Goal: Task Accomplishment & Management: Manage account settings

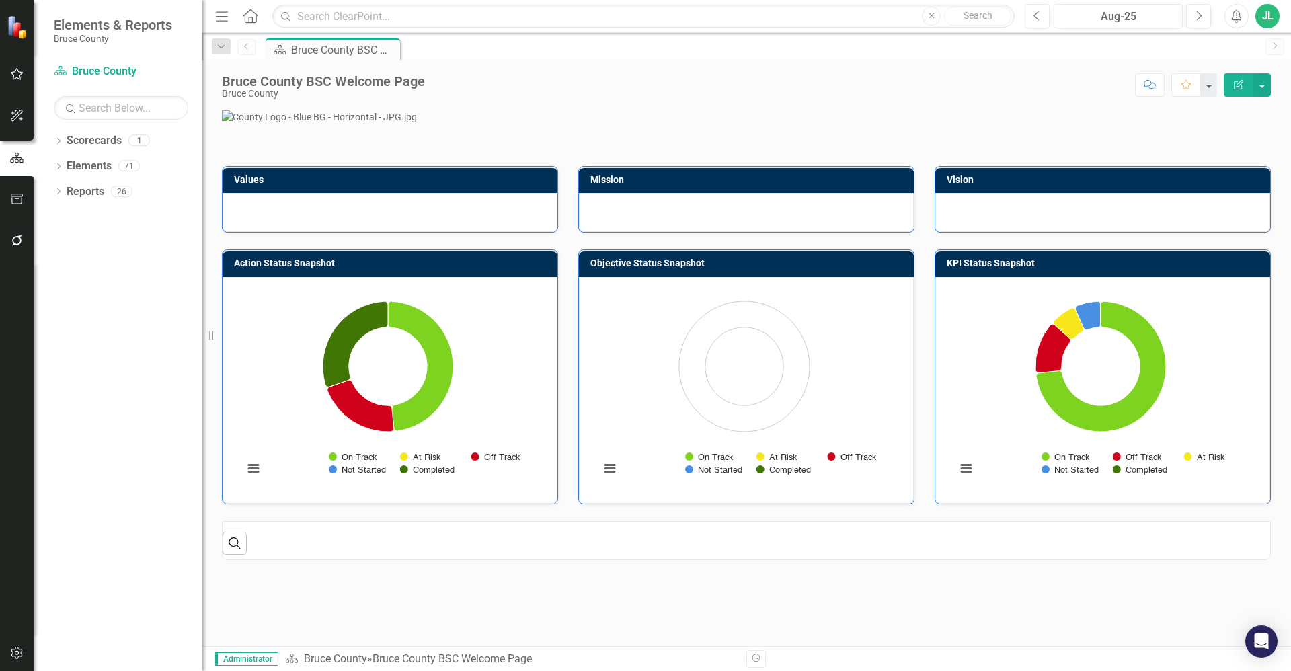
click at [17, 73] on icon "button" at bounding box center [17, 74] width 14 height 11
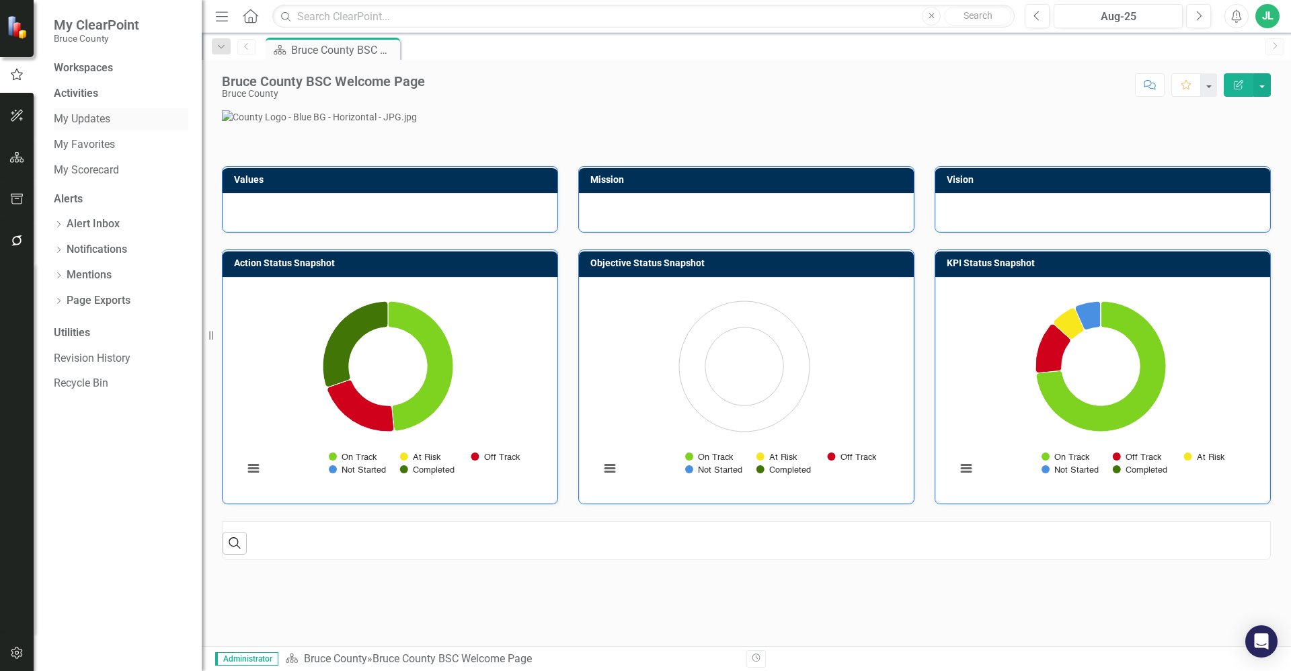
click at [114, 118] on link "My Updates" at bounding box center [121, 119] width 135 height 15
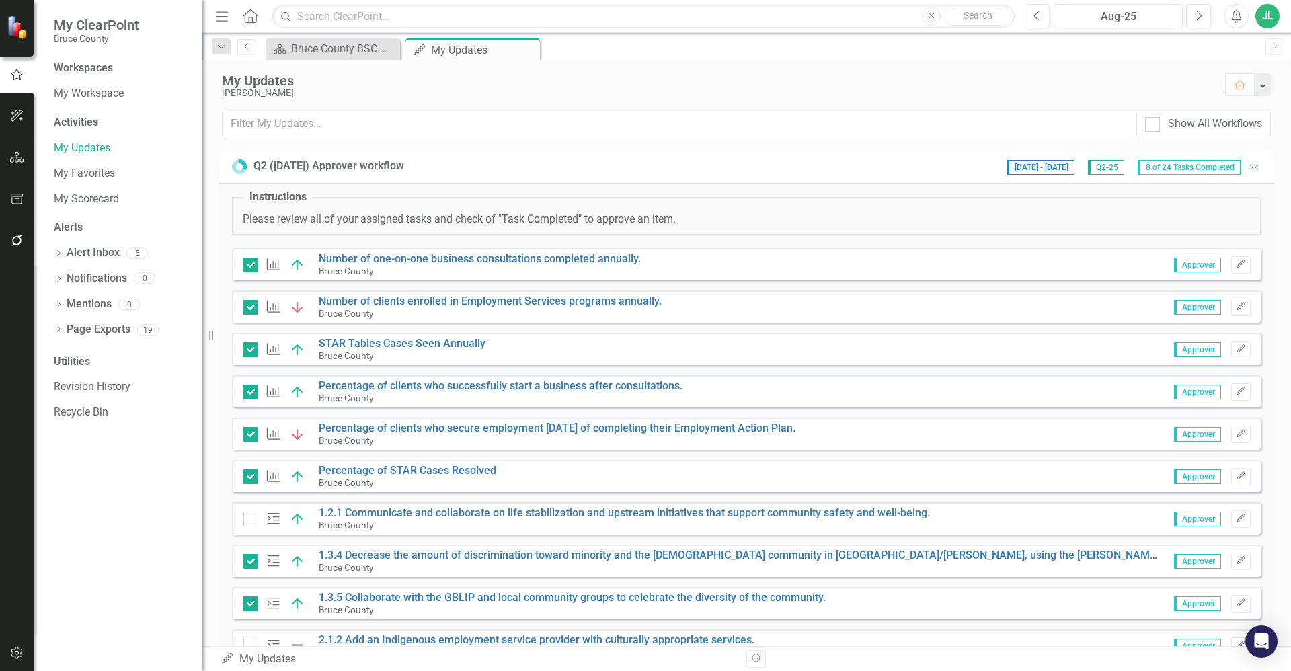
click at [20, 198] on icon "button" at bounding box center [17, 199] width 14 height 11
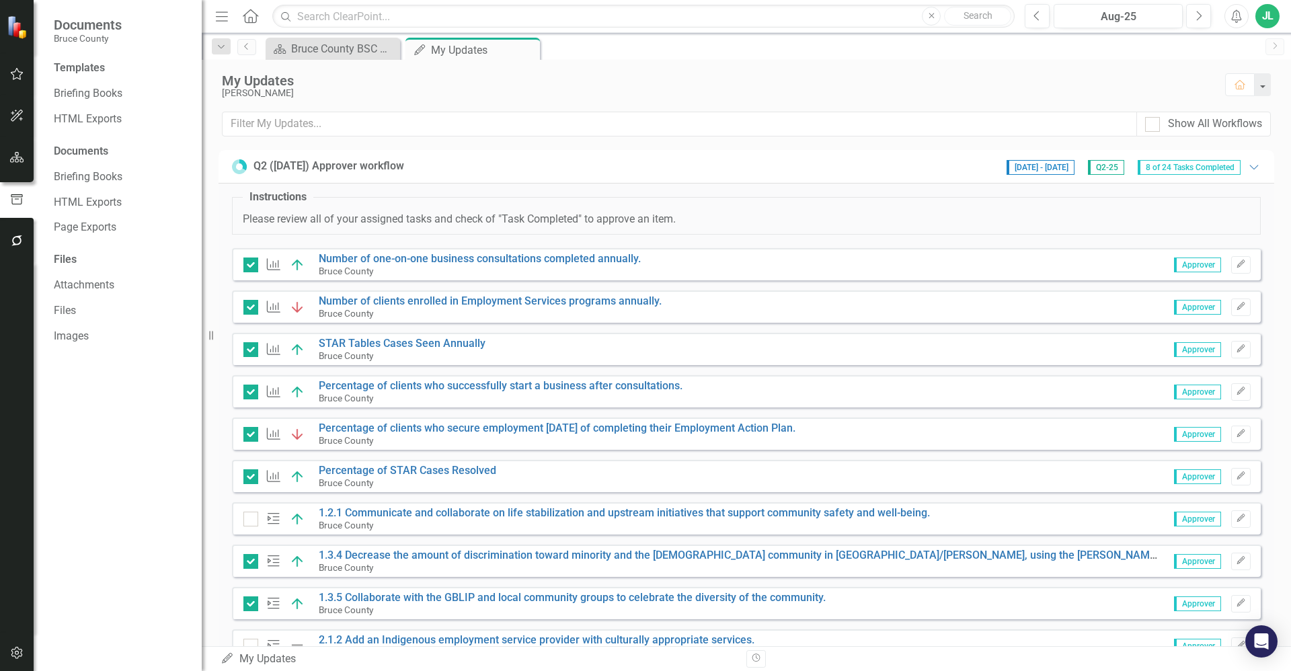
click at [23, 240] on icon "button" at bounding box center [17, 240] width 14 height 11
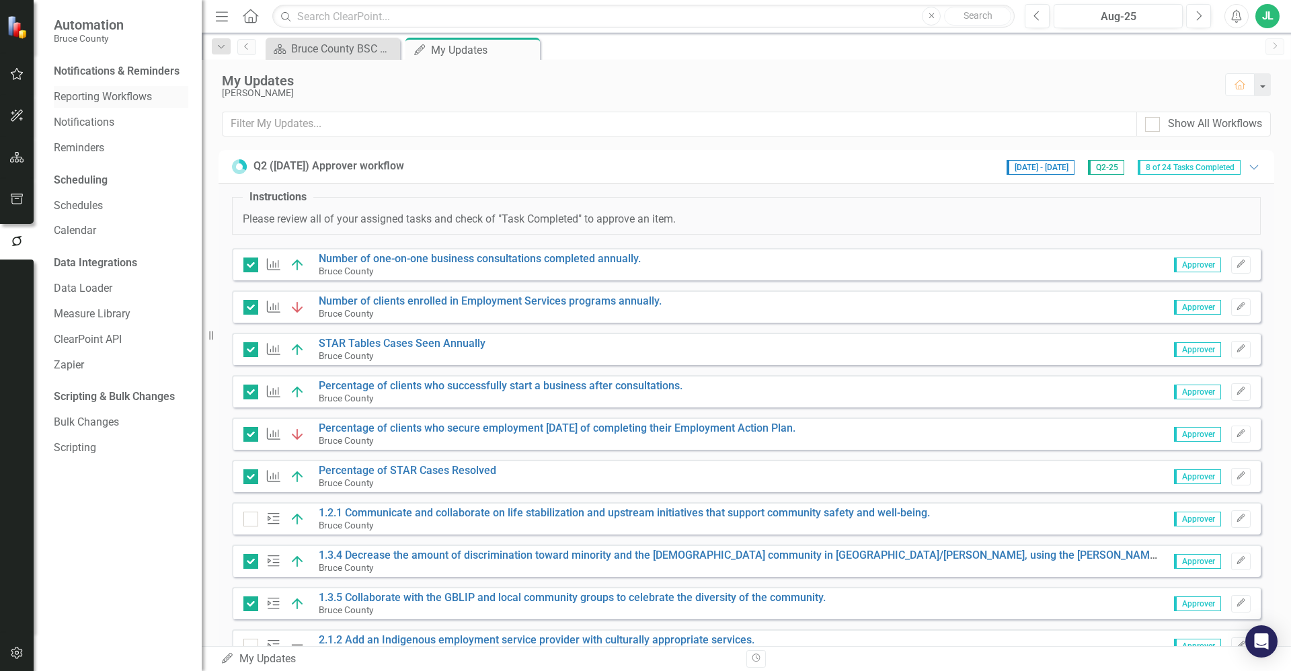
click at [147, 101] on link "Reporting Workflows" at bounding box center [121, 96] width 135 height 15
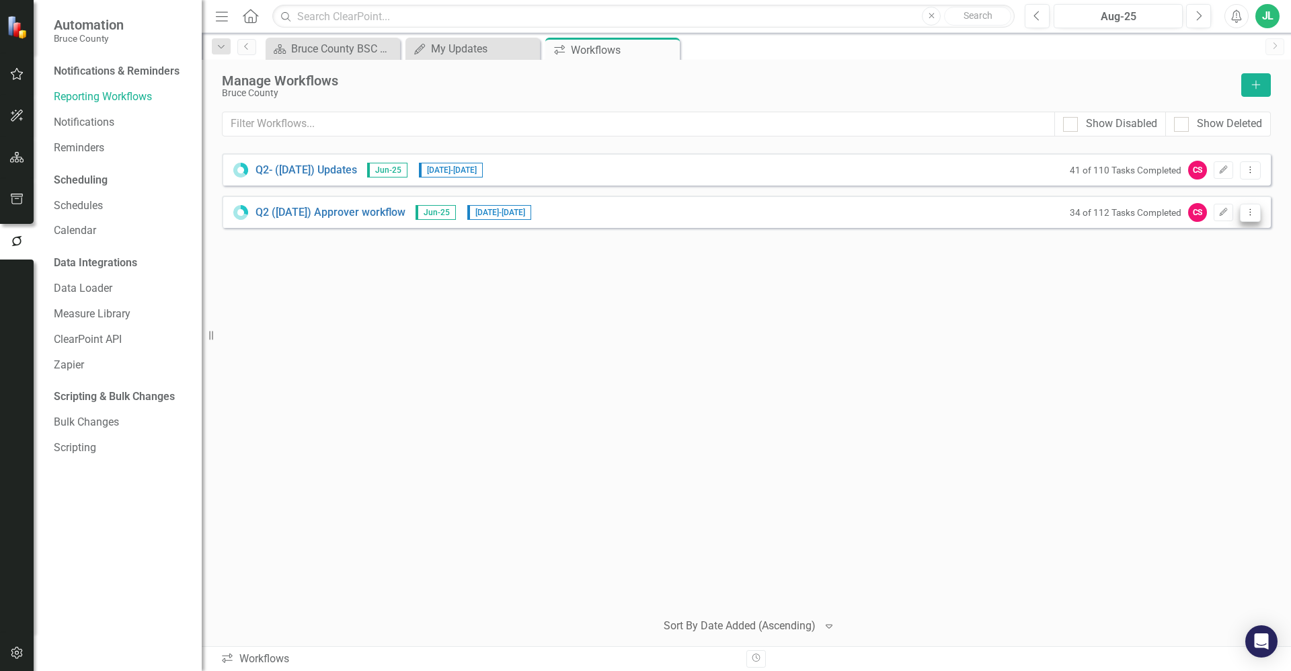
click at [1249, 213] on icon "Dropdown Menu" at bounding box center [1250, 212] width 11 height 9
click at [1211, 239] on link "Preview Preview Workflow" at bounding box center [1198, 235] width 124 height 25
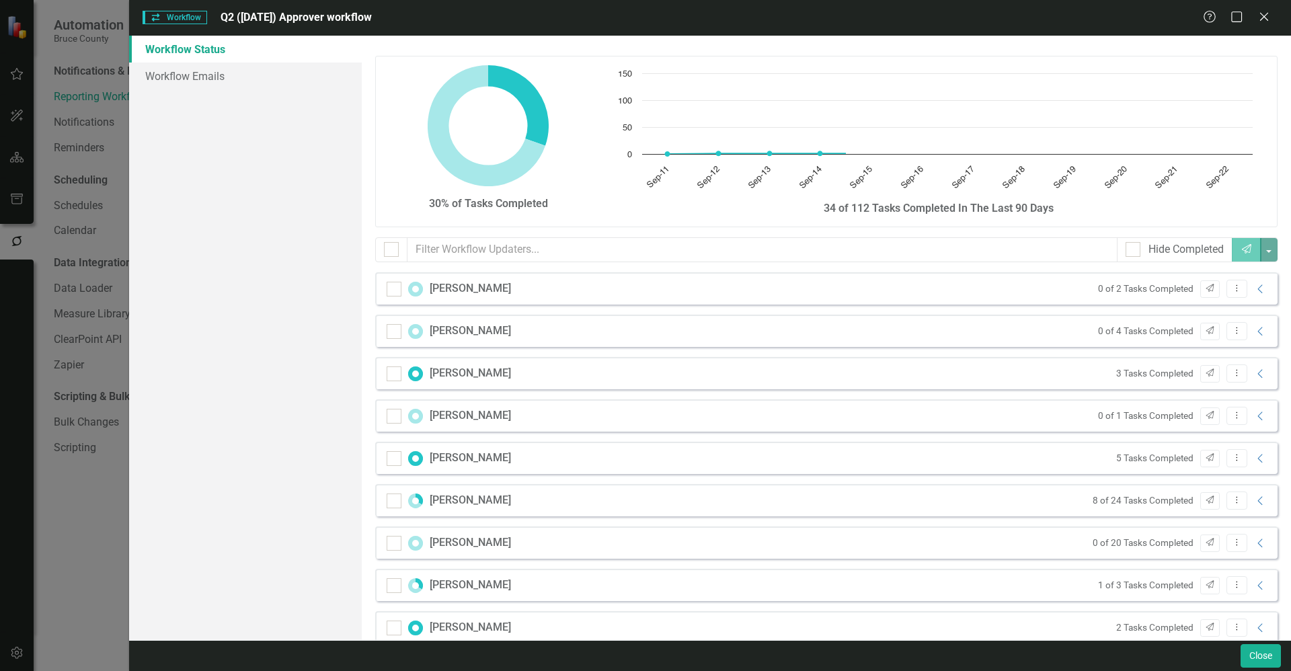
checkbox input "false"
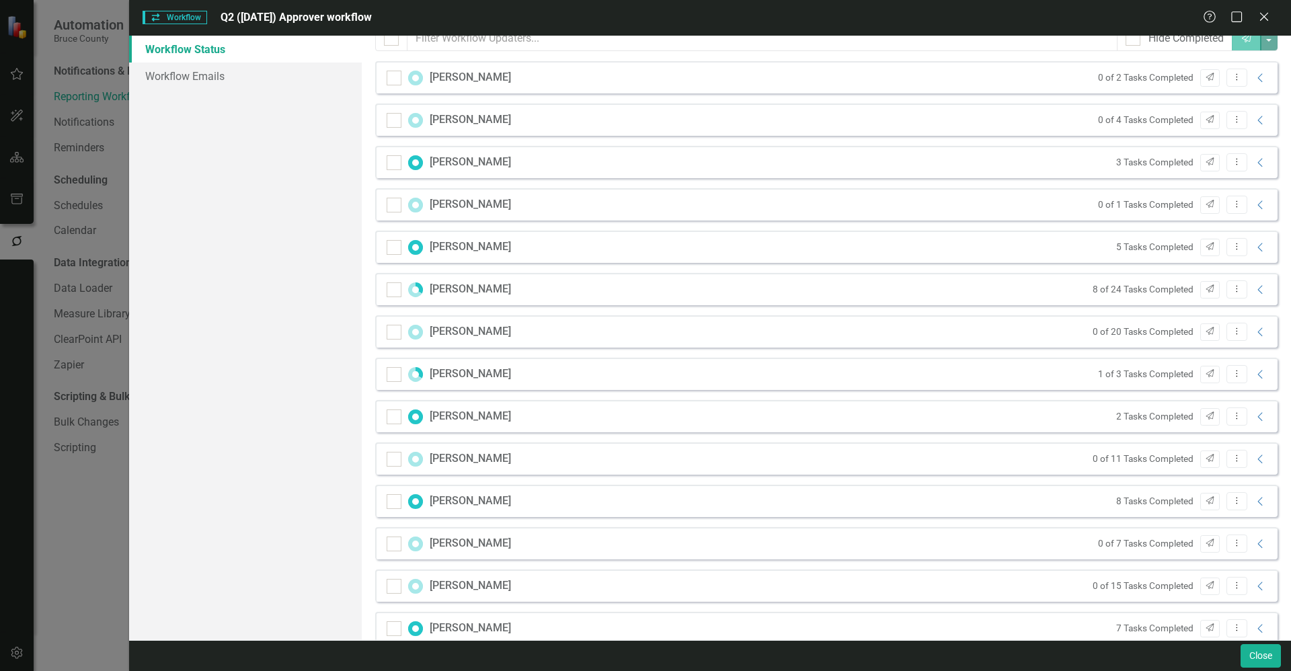
scroll to position [235, 0]
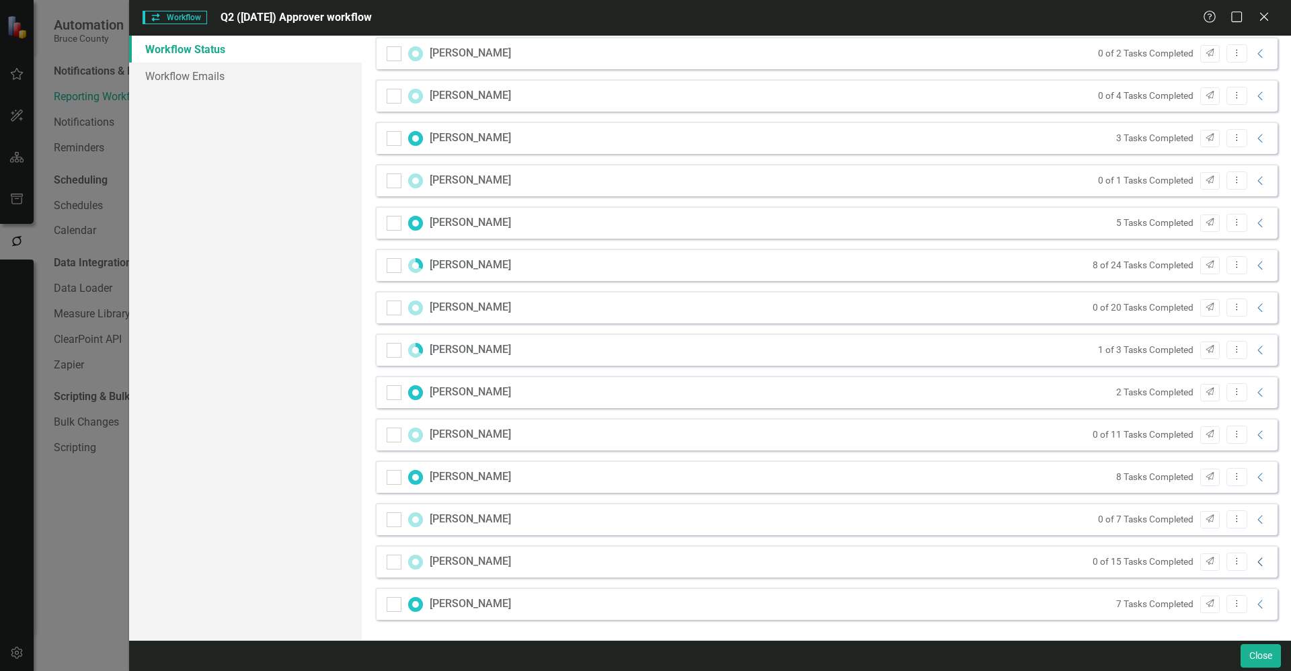
click at [1254, 564] on icon "Collapse" at bounding box center [1260, 562] width 13 height 11
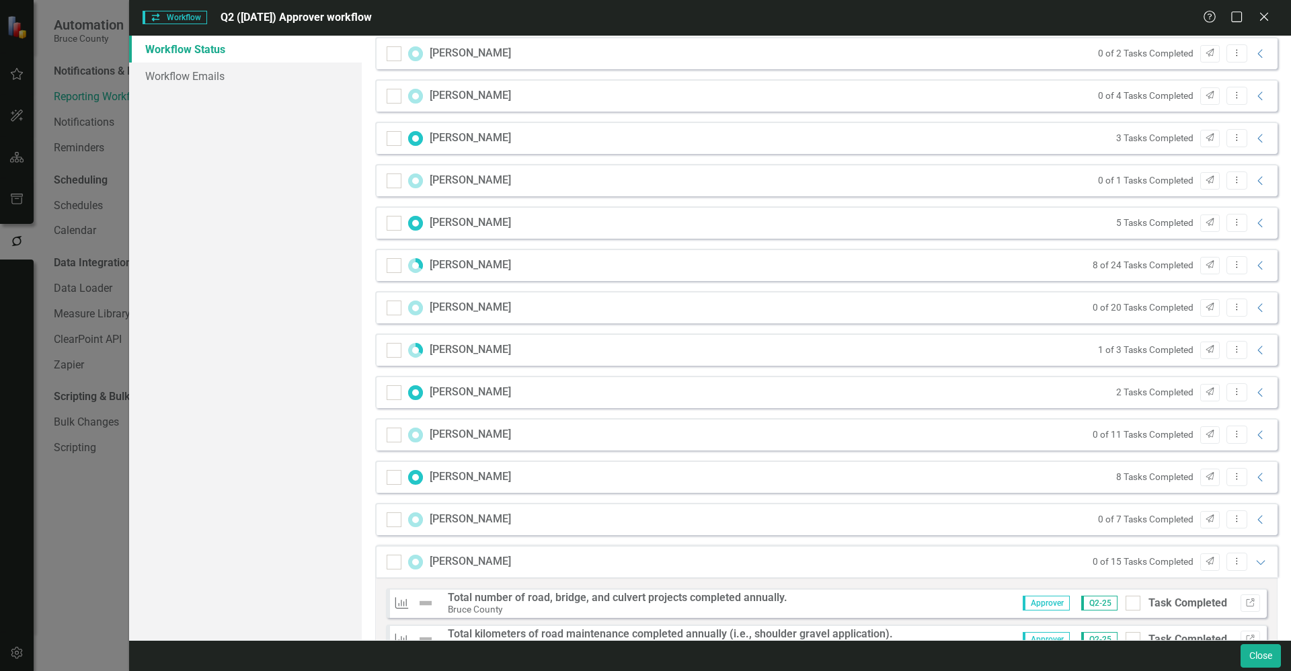
click at [98, 565] on div "Workflow Workflow Q2 (June 25) Approver workflow Help Maximize Close Workflow S…" at bounding box center [645, 335] width 1291 height 671
click at [1258, 23] on div "Close" at bounding box center [1264, 18] width 17 height 18
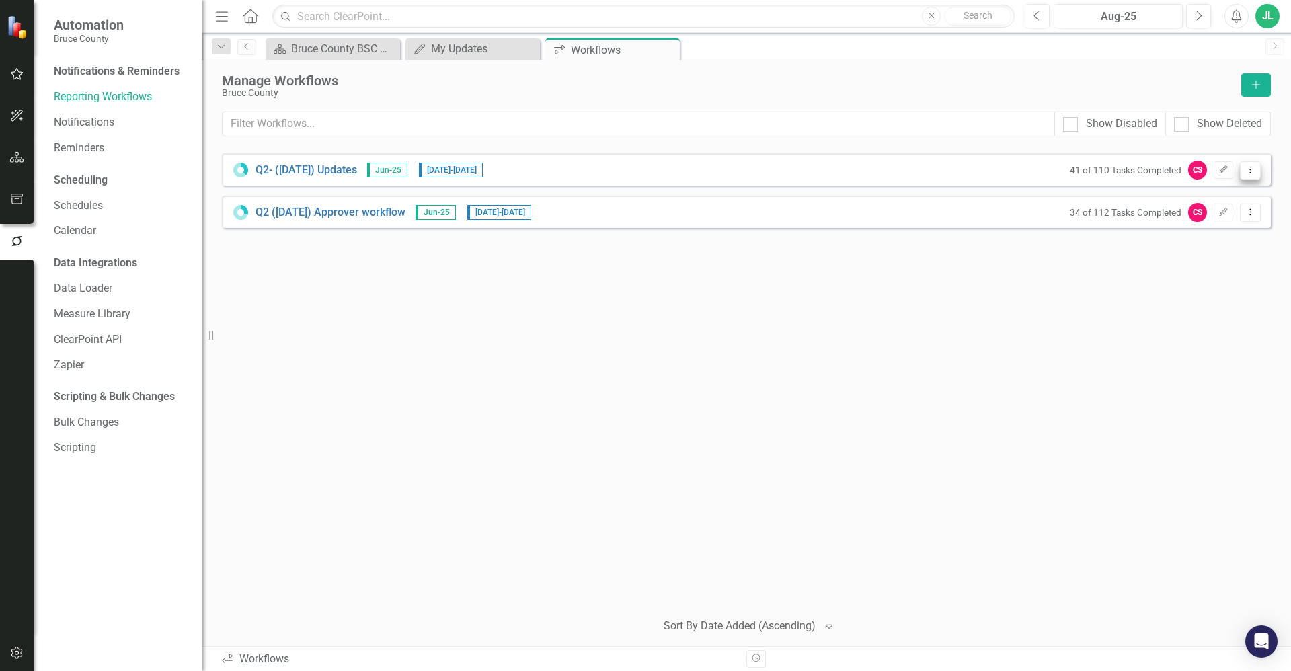
click at [1251, 168] on icon "Dropdown Menu" at bounding box center [1250, 169] width 11 height 9
click at [1215, 187] on link "Preview Preview Workflow" at bounding box center [1198, 192] width 124 height 25
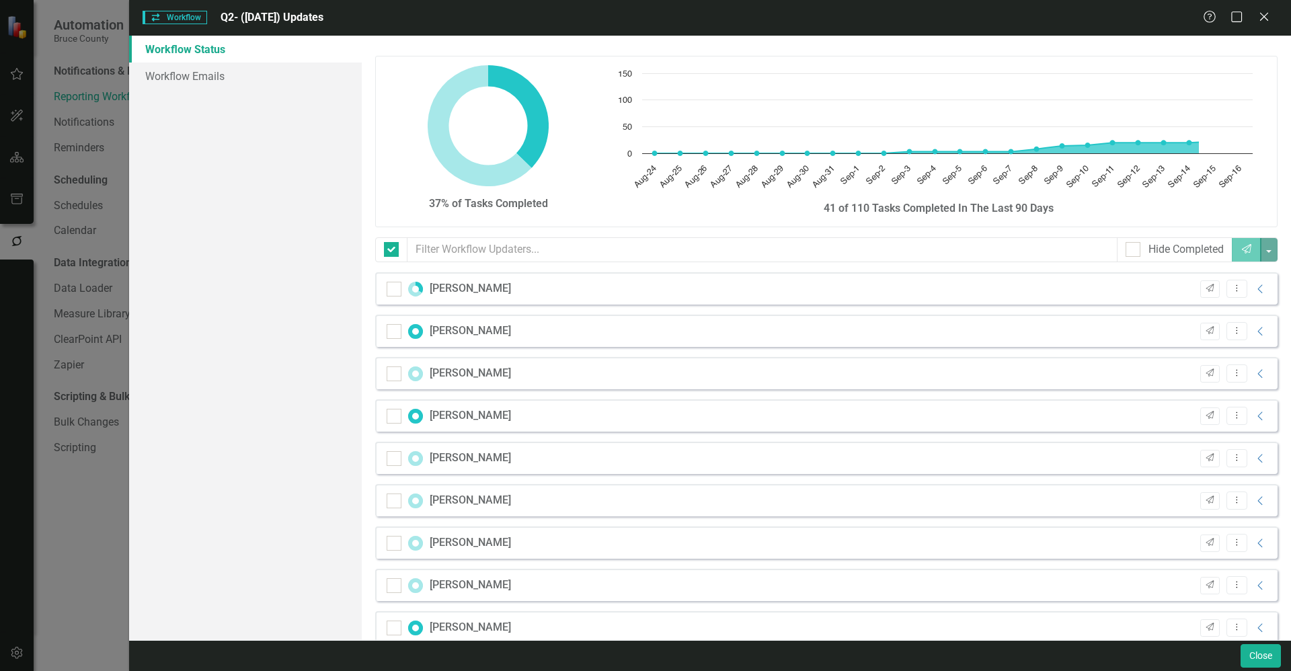
checkbox input "false"
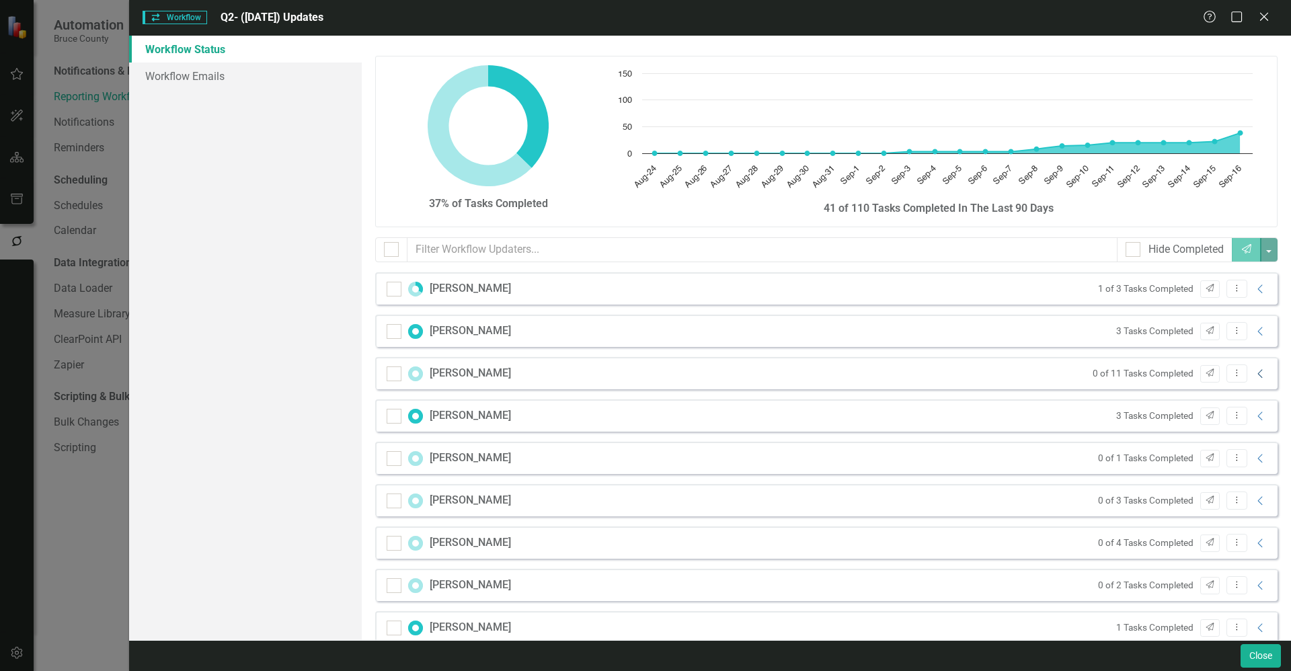
click at [1254, 374] on icon "Collapse" at bounding box center [1260, 374] width 13 height 11
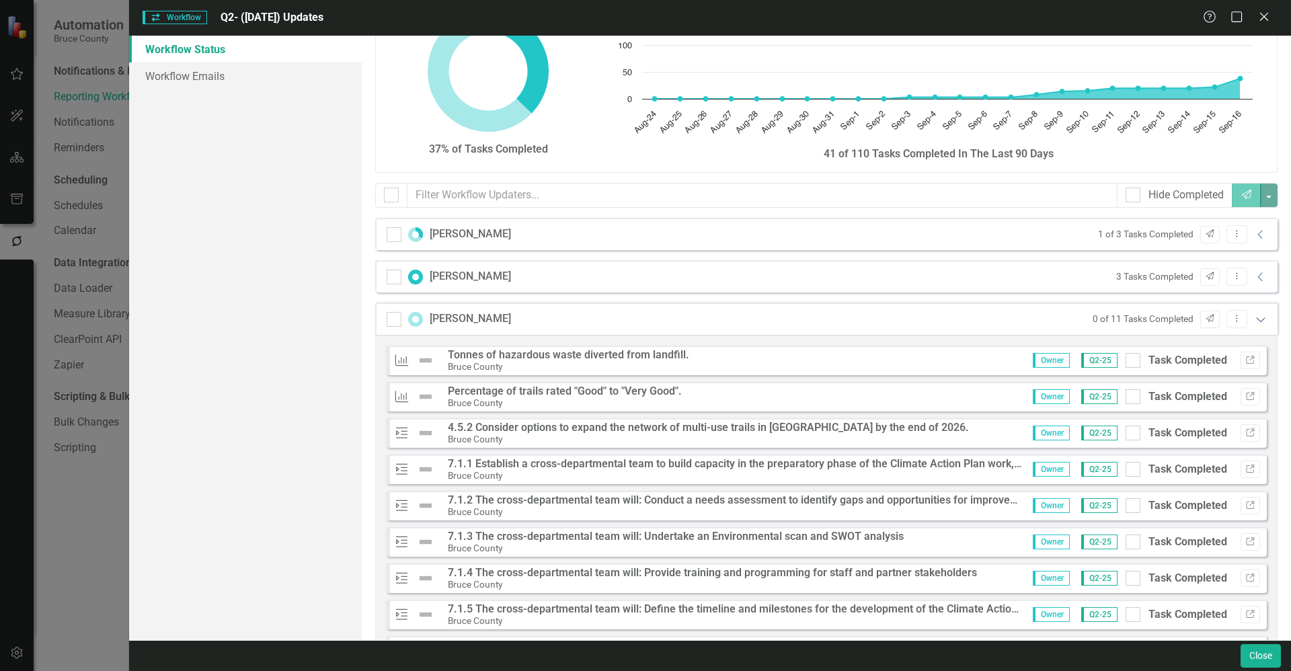
scroll to position [85, 0]
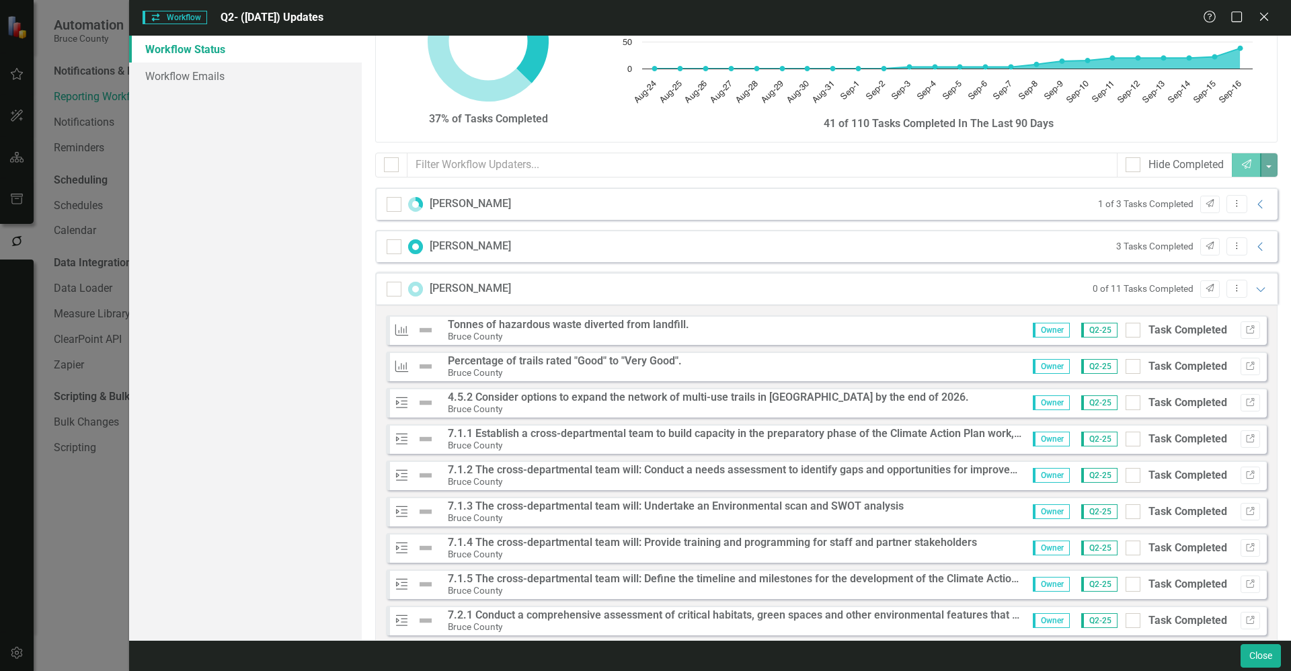
click at [782, 411] on div "Bruce County" at bounding box center [708, 409] width 521 height 12
click at [803, 403] on strong "4.5.2 Consider options to expand the network of multi-use trails in [GEOGRAPHIC…" at bounding box center [708, 397] width 521 height 13
click at [1246, 402] on icon "button" at bounding box center [1250, 402] width 8 height 8
click at [274, 419] on div "Workflow Status Workflow Emails" at bounding box center [245, 338] width 233 height 605
click at [1254, 290] on icon "Expanded" at bounding box center [1260, 289] width 13 height 11
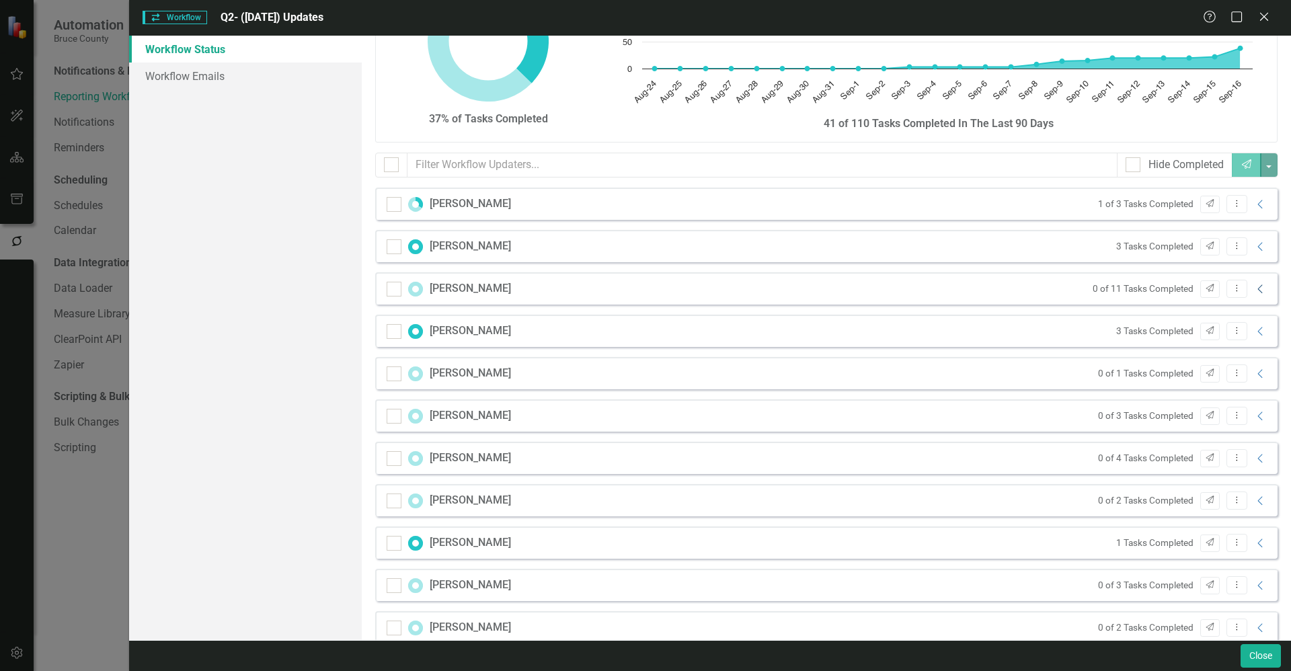
click at [1254, 290] on icon "Collapse" at bounding box center [1260, 289] width 13 height 11
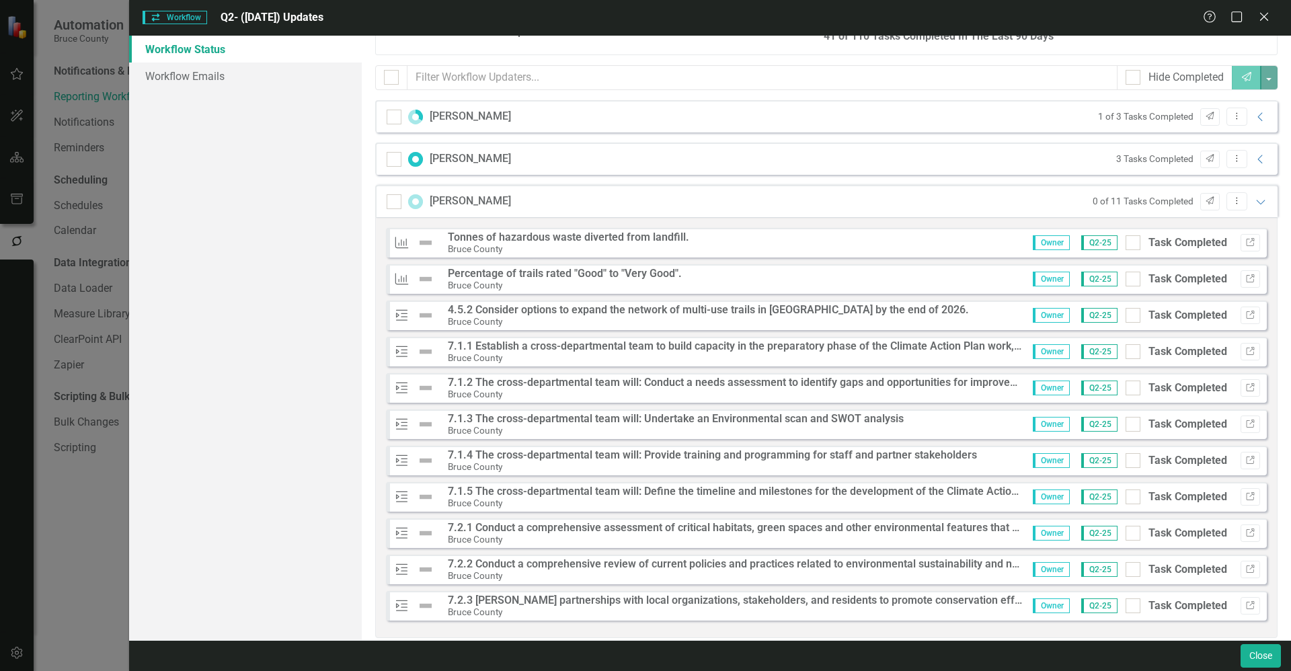
scroll to position [177, 0]
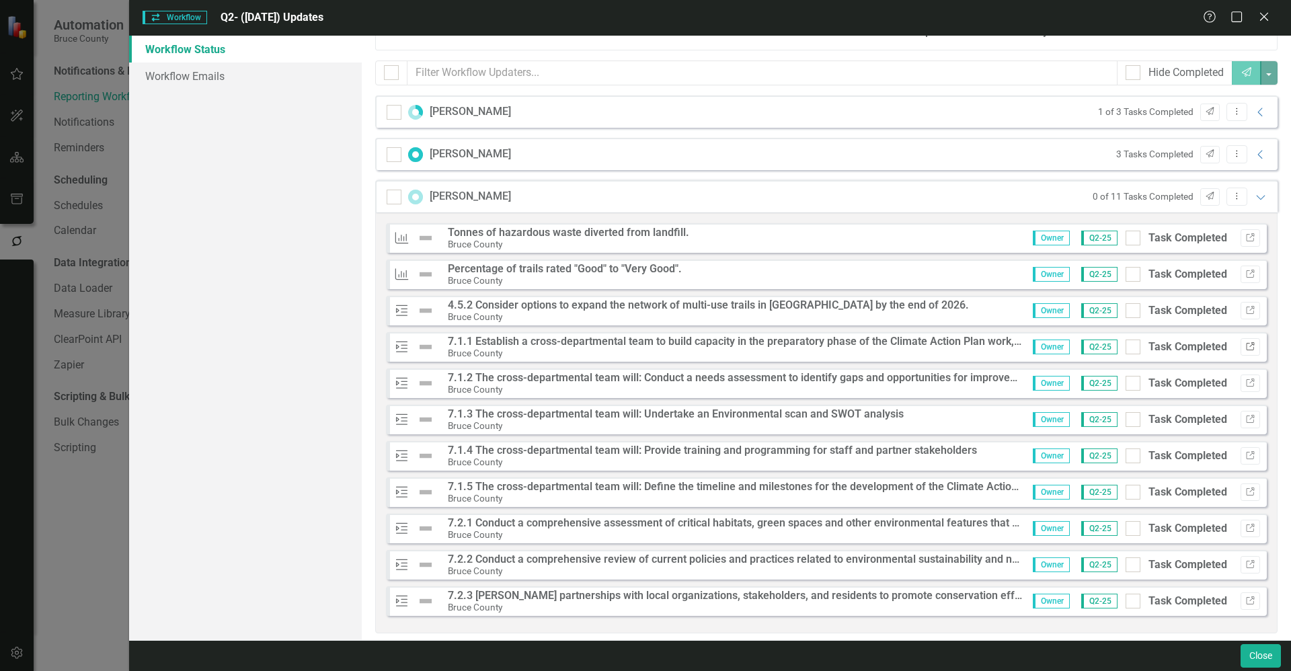
click at [1246, 344] on icon "button" at bounding box center [1250, 346] width 8 height 8
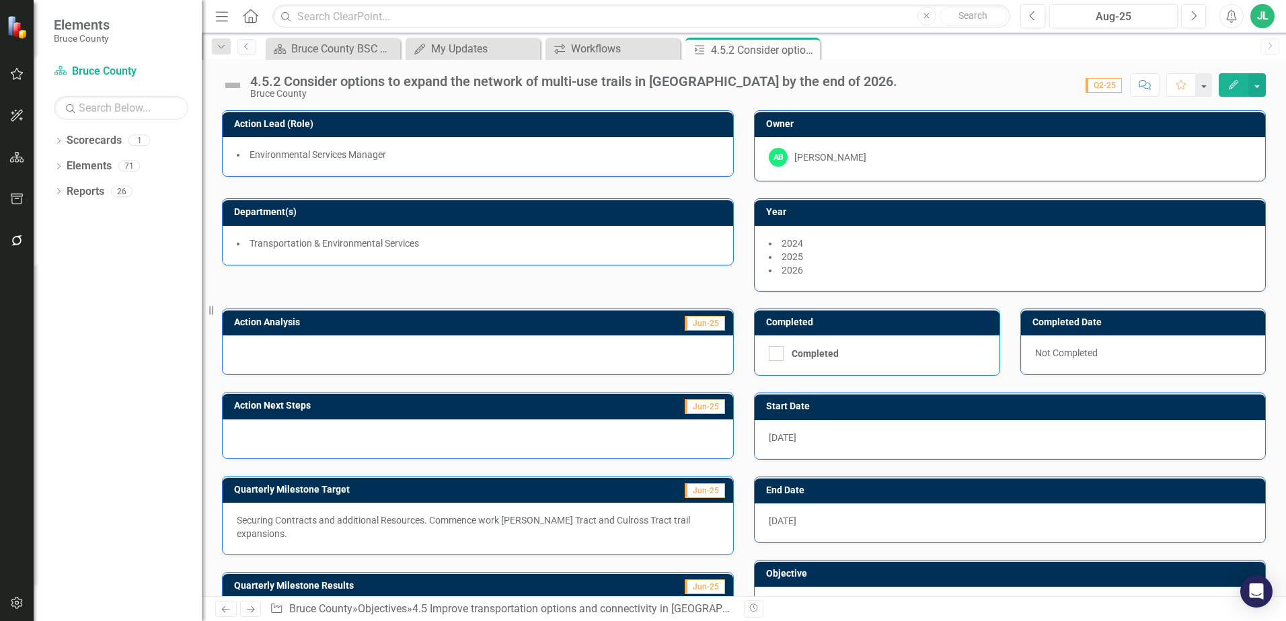
click at [702, 334] on td "Jun-25" at bounding box center [630, 324] width 191 height 20
click at [700, 323] on span "Jun-25" at bounding box center [705, 323] width 40 height 15
click at [710, 326] on span "Jun-25" at bounding box center [705, 323] width 40 height 15
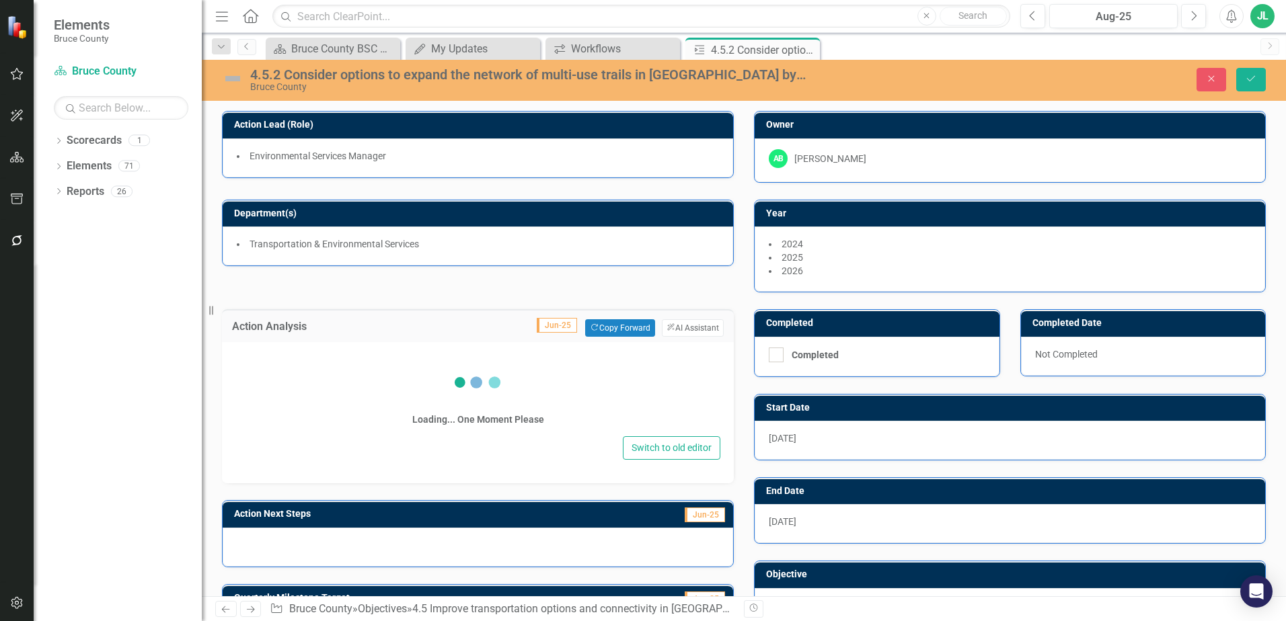
click at [710, 326] on button "ClearPoint AI AI Assistant" at bounding box center [693, 327] width 62 height 17
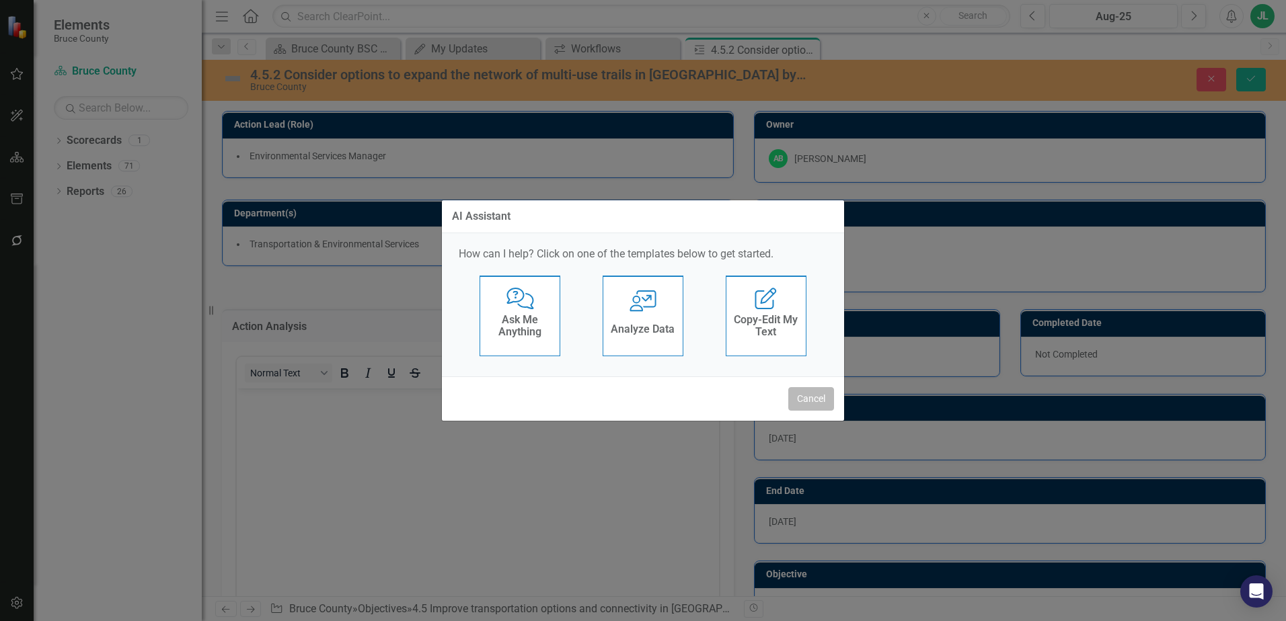
click at [810, 395] on button "Cancel" at bounding box center [811, 399] width 46 height 24
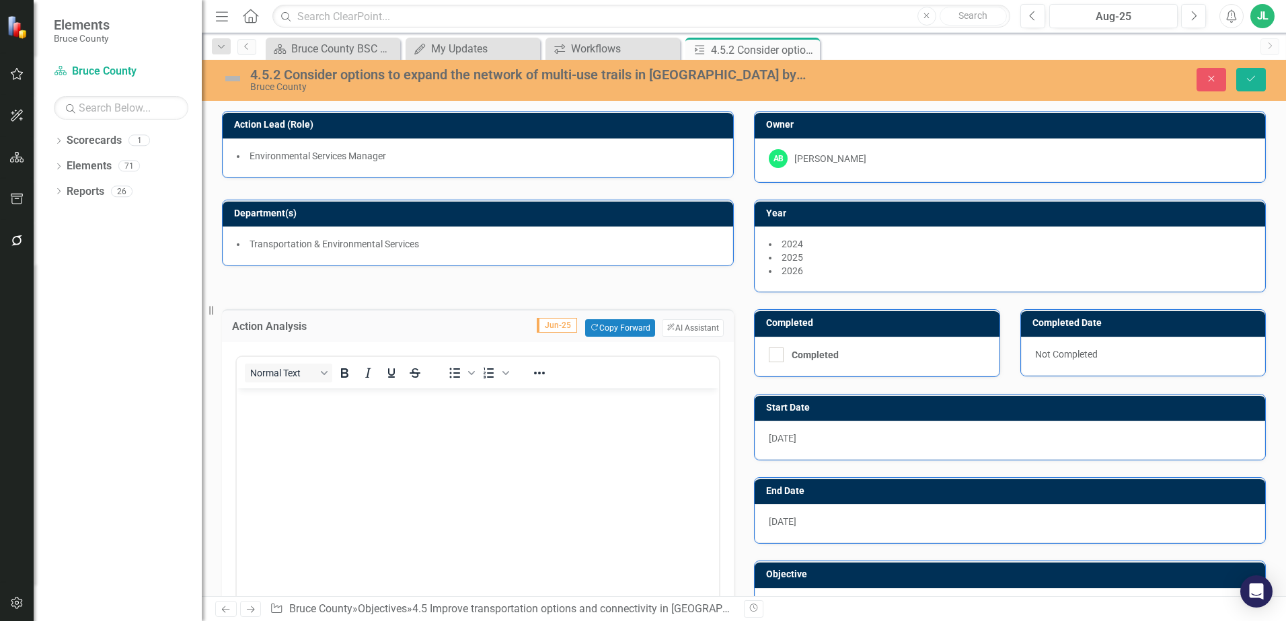
click at [551, 325] on span "Jun-25" at bounding box center [557, 325] width 40 height 15
click at [1209, 78] on icon "Close" at bounding box center [1211, 78] width 12 height 9
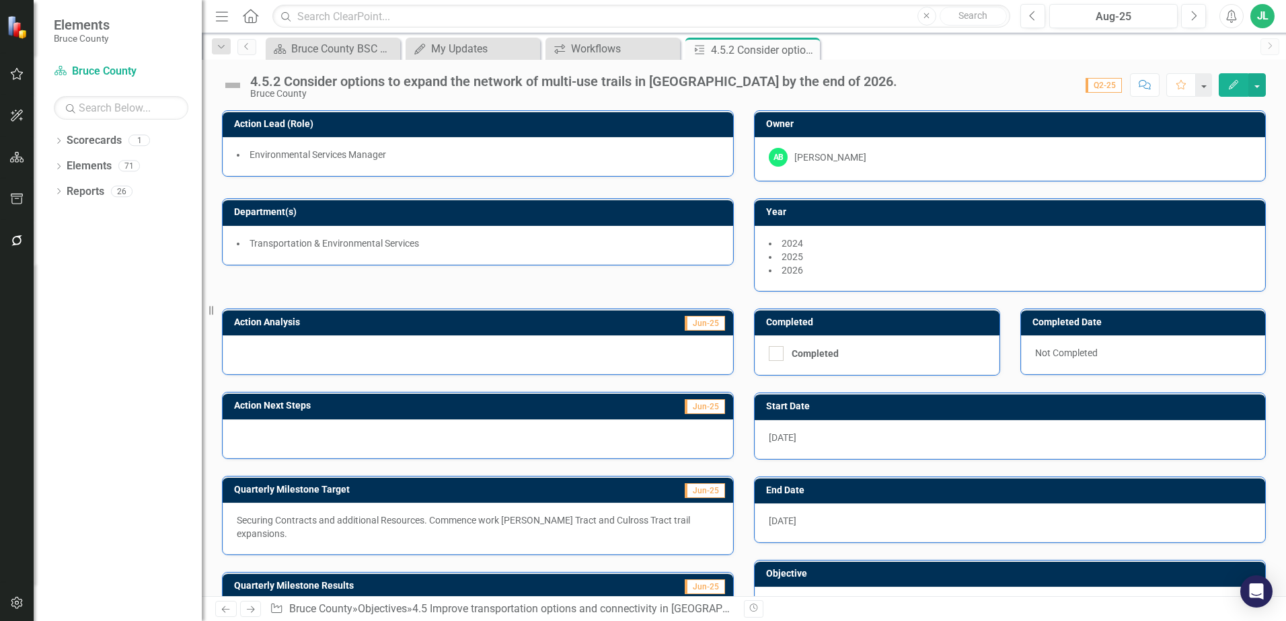
click at [706, 324] on span "Jun-25" at bounding box center [705, 323] width 40 height 15
click at [704, 324] on span "Jun-25" at bounding box center [705, 323] width 40 height 15
click at [1030, 15] on icon "button" at bounding box center [1031, 15] width 5 height 9
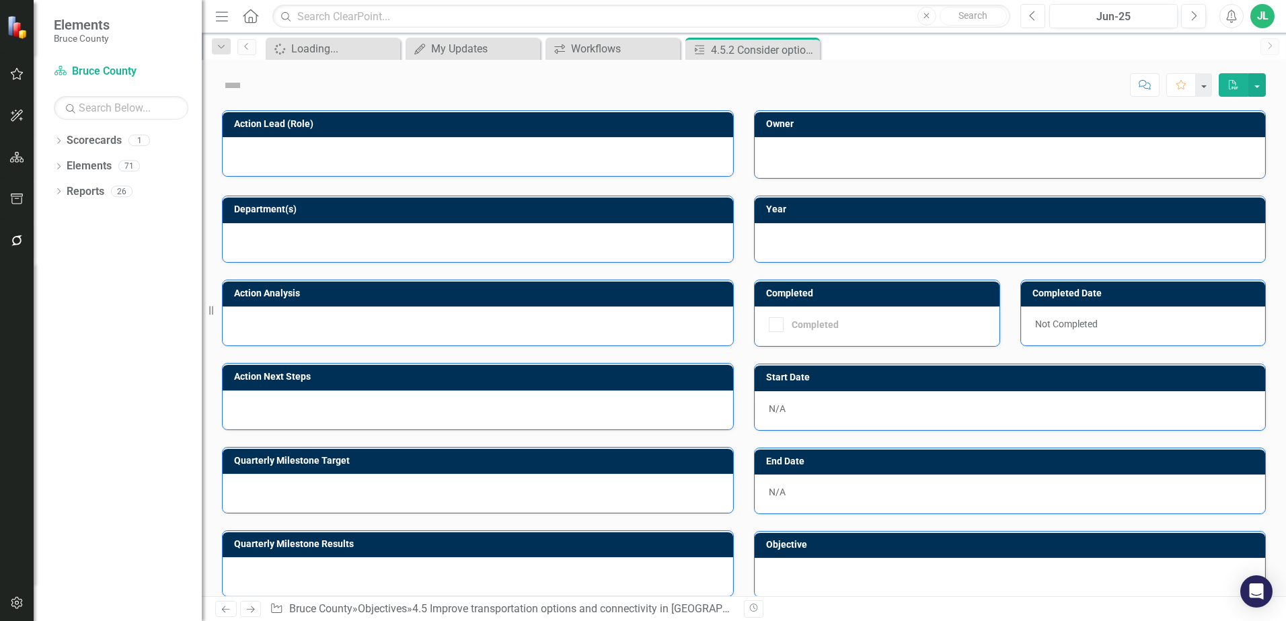
click at [1030, 15] on icon "button" at bounding box center [1031, 15] width 5 height 9
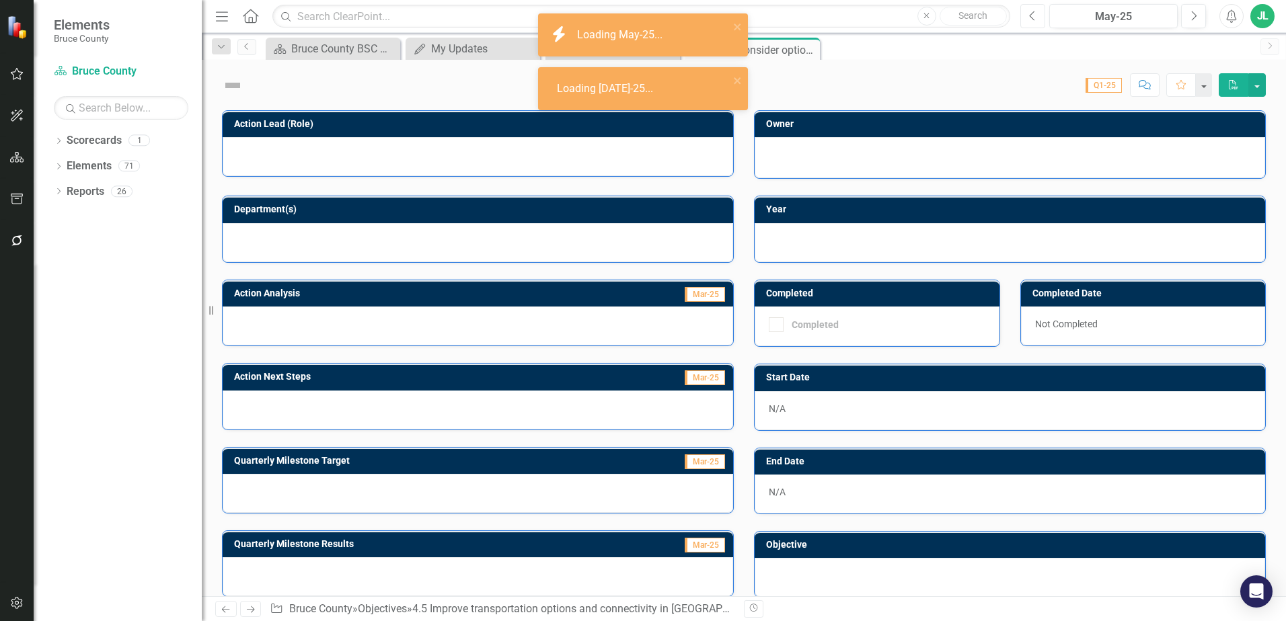
click at [1030, 15] on icon "button" at bounding box center [1031, 15] width 5 height 9
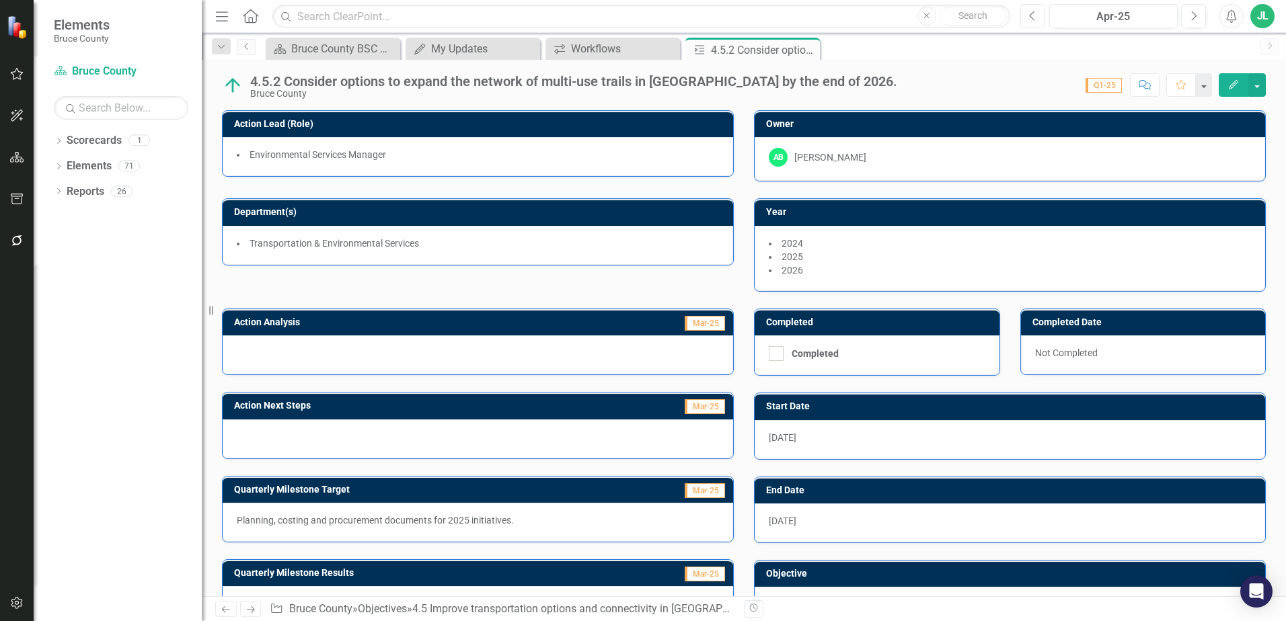
click at [1036, 15] on icon "Previous" at bounding box center [1032, 16] width 7 height 12
click at [922, 63] on div "4.5.2 Consider options to expand the network of multi-use trails in Bruce Count…" at bounding box center [744, 80] width 1084 height 40
click at [1199, 20] on button "Next" at bounding box center [1193, 16] width 25 height 24
click at [15, 204] on icon "button" at bounding box center [17, 199] width 12 height 11
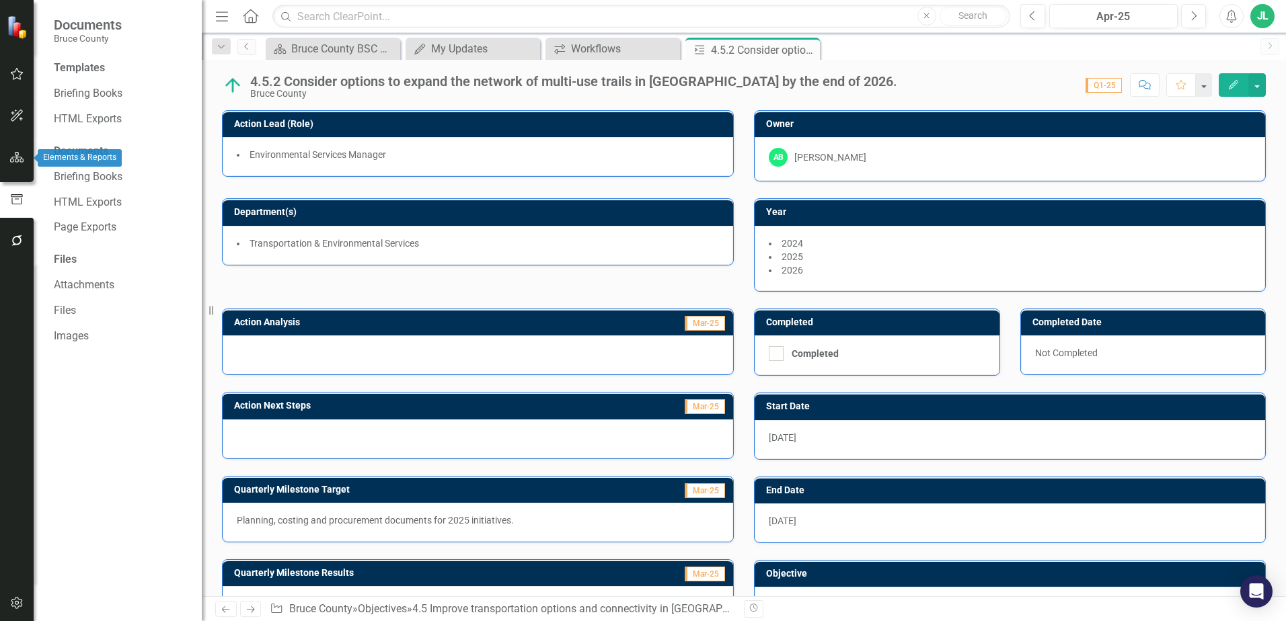
click at [17, 163] on button "button" at bounding box center [17, 158] width 30 height 28
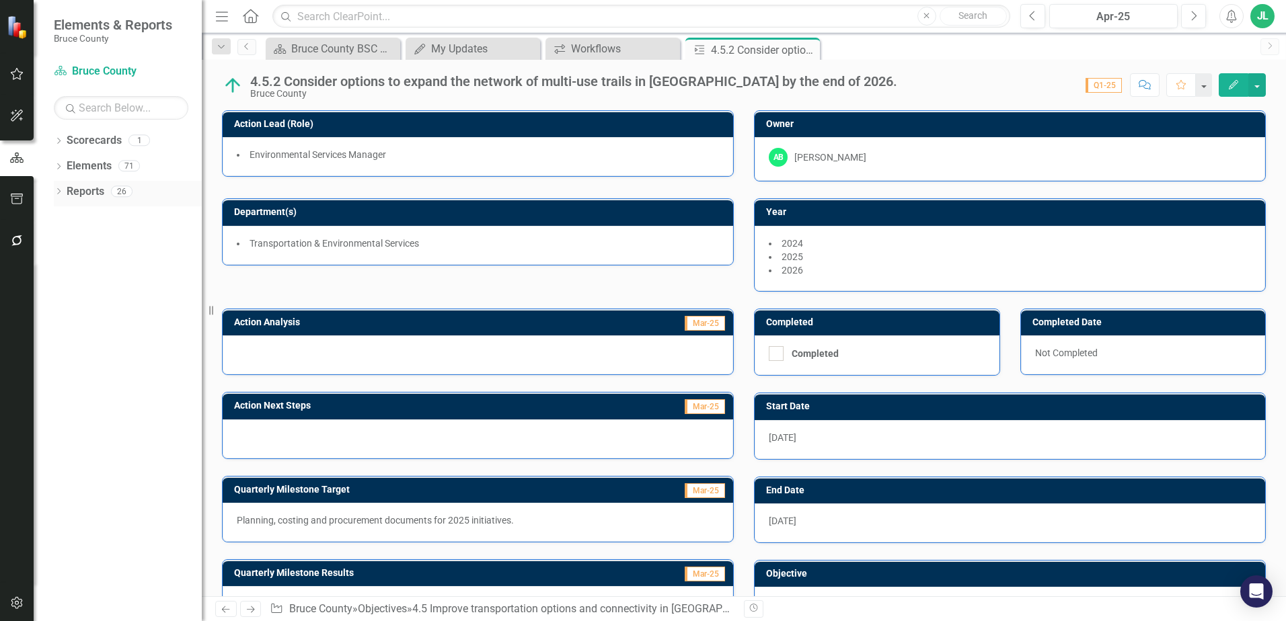
click at [58, 186] on div "Dropdown Reports 26" at bounding box center [128, 194] width 148 height 26
click at [88, 188] on link "Reports" at bounding box center [86, 191] width 38 height 15
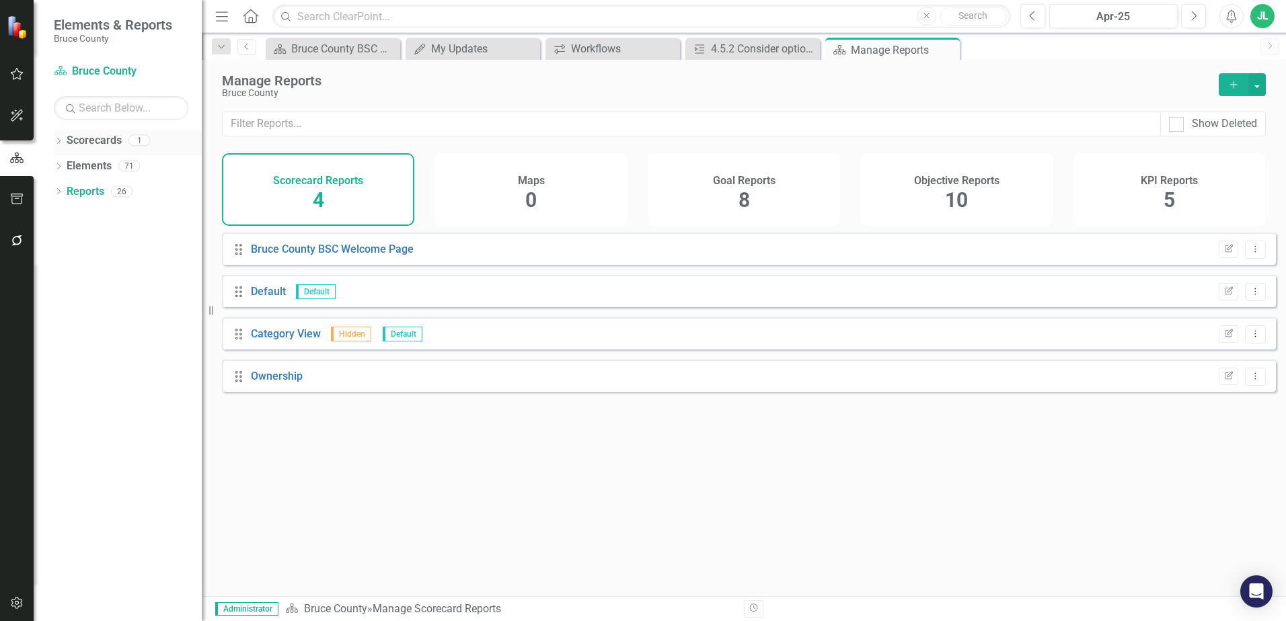
click at [62, 142] on icon "Dropdown" at bounding box center [58, 142] width 9 height 7
click at [64, 194] on div "Dropdown Elements 71" at bounding box center [128, 194] width 148 height 26
click at [59, 192] on icon "Dropdown" at bounding box center [58, 192] width 9 height 7
click at [61, 293] on icon "Dropdown" at bounding box center [58, 294] width 9 height 7
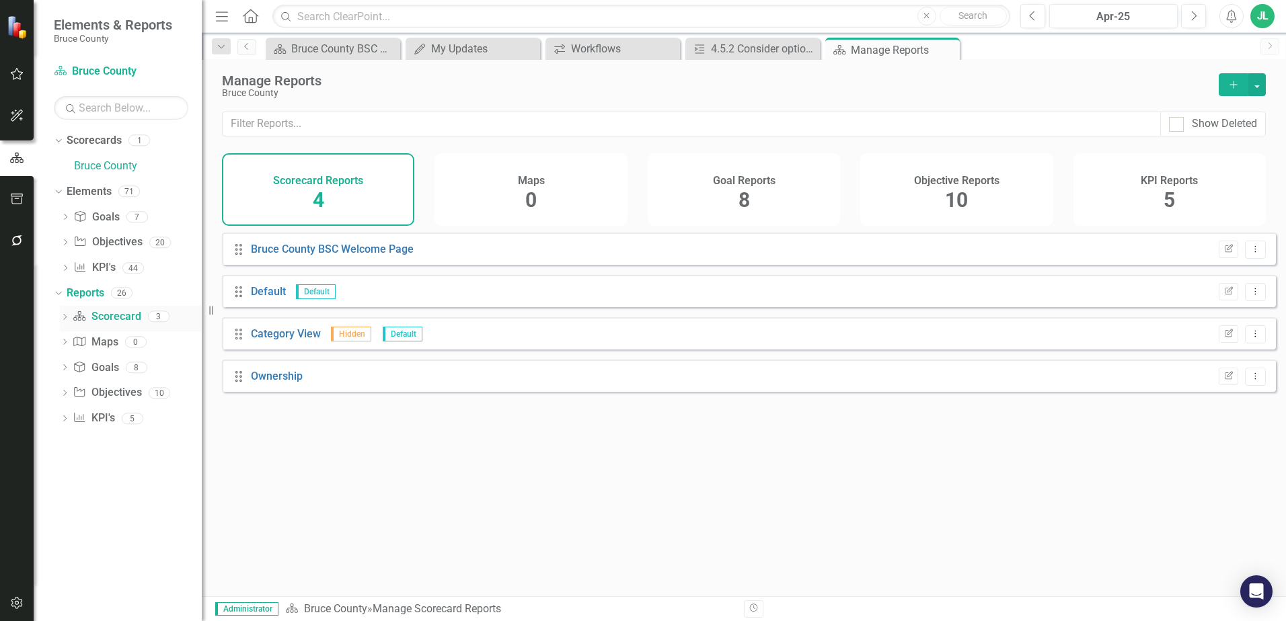
click at [110, 319] on link "Scorecard Scorecard" at bounding box center [107, 316] width 68 height 15
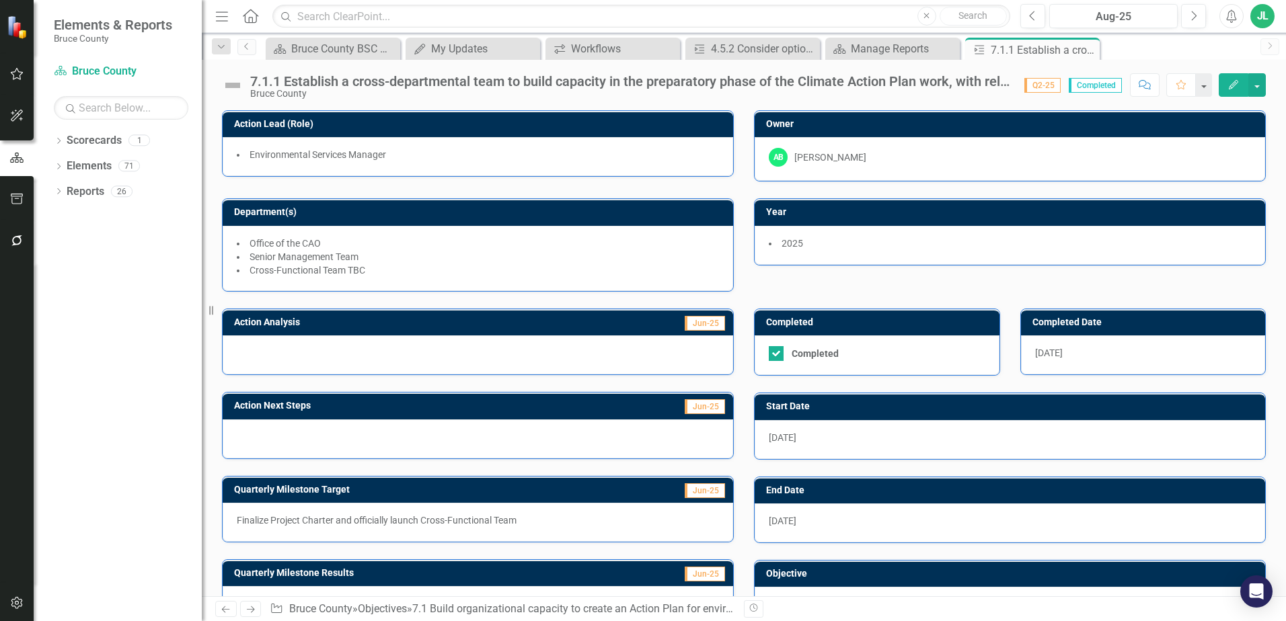
click at [1051, 86] on span "Q2-25" at bounding box center [1042, 85] width 36 height 15
drag, startPoint x: 1051, startPoint y: 86, endPoint x: 1002, endPoint y: 100, distance: 51.7
click at [1002, 100] on div "7.1.1 Establish a cross-departmental team to build capacity in the preparatory …" at bounding box center [744, 328] width 1084 height 537
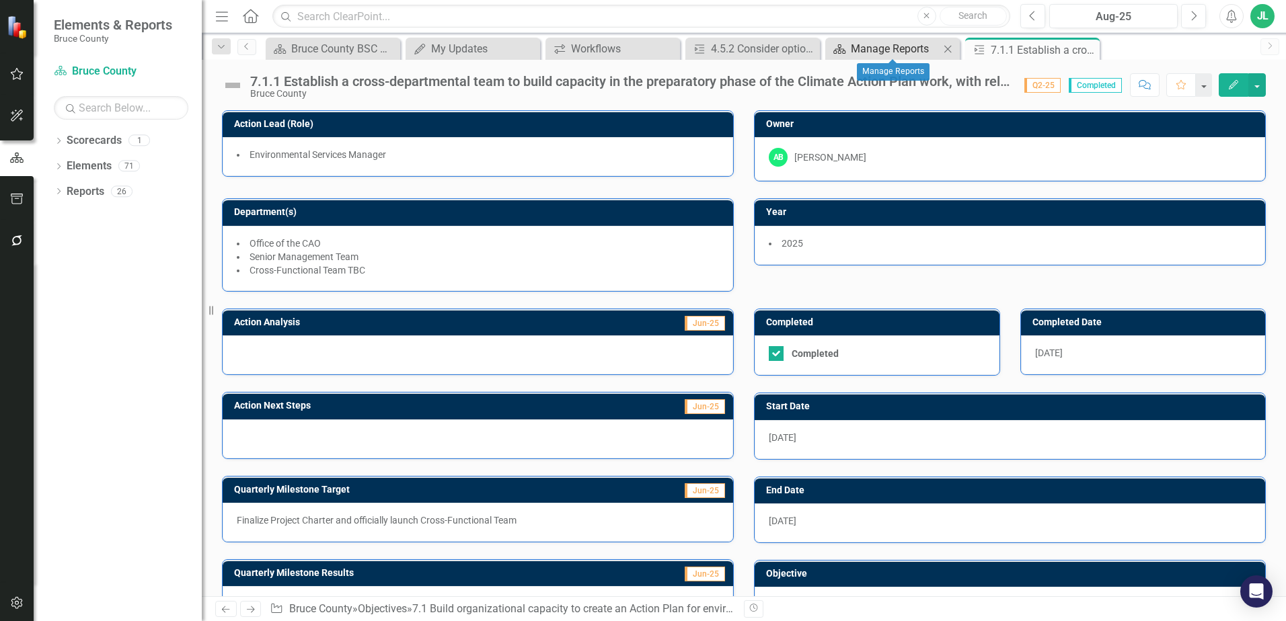
click at [889, 50] on div "Manage Reports" at bounding box center [895, 48] width 89 height 17
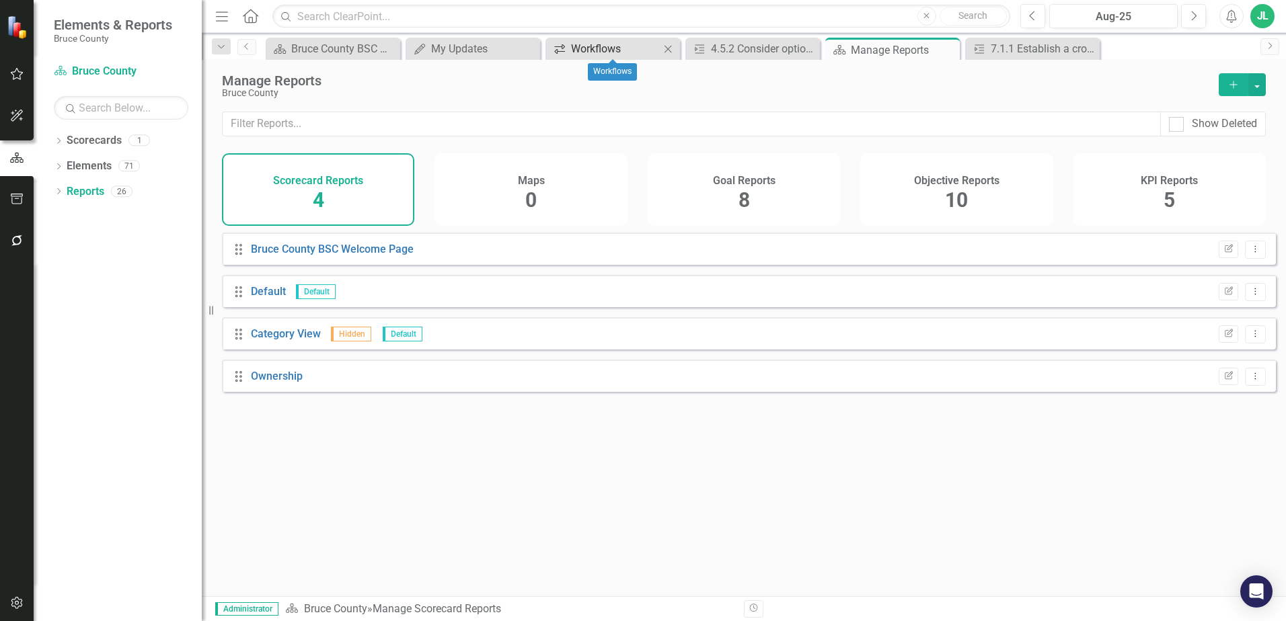
click at [593, 52] on div "Workflows" at bounding box center [615, 48] width 89 height 17
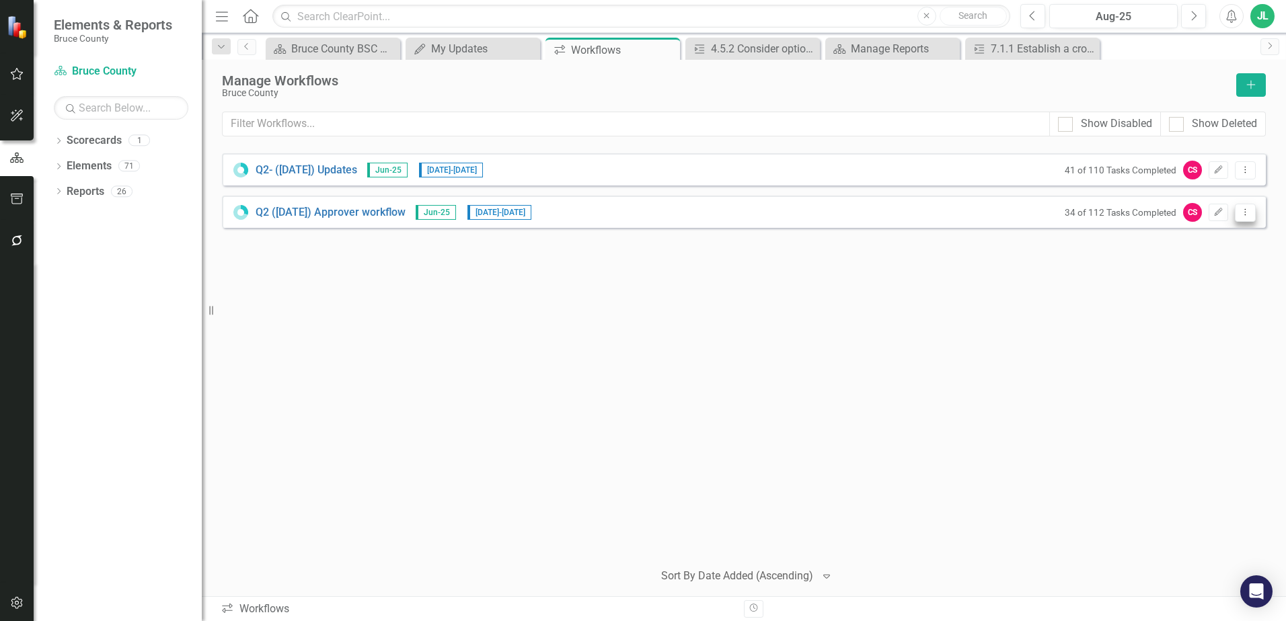
click at [1245, 206] on button "Dropdown Menu" at bounding box center [1245, 213] width 21 height 18
click at [1223, 237] on link "Preview Preview Workflow" at bounding box center [1193, 235] width 124 height 25
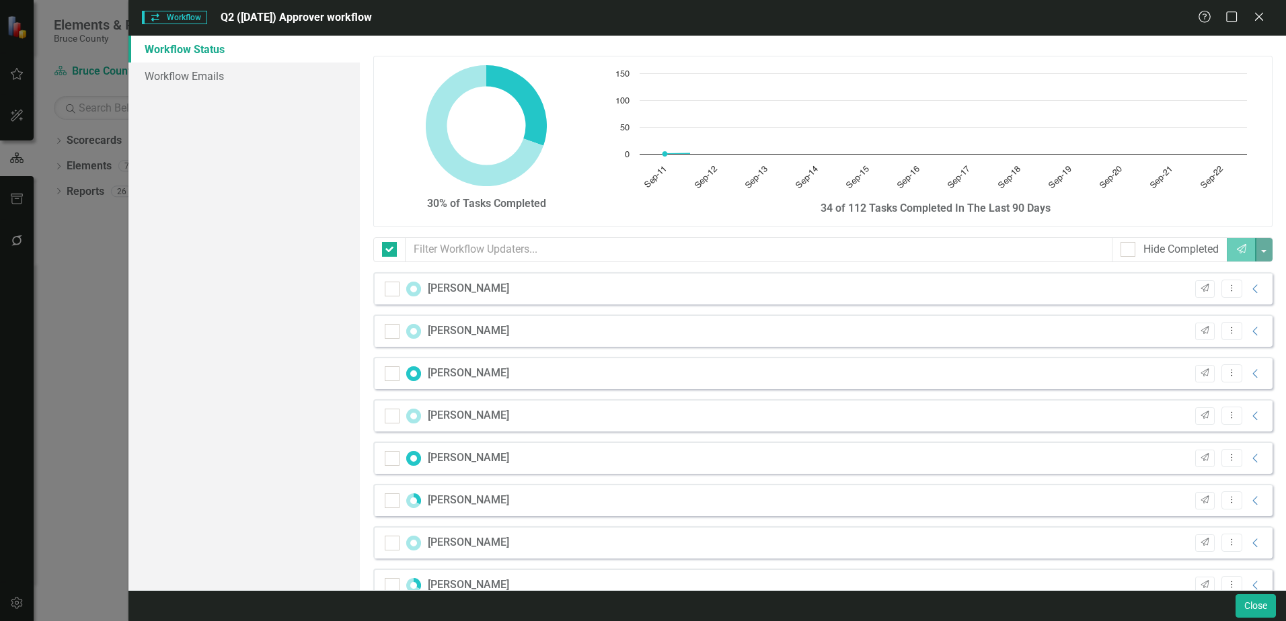
checkbox input "false"
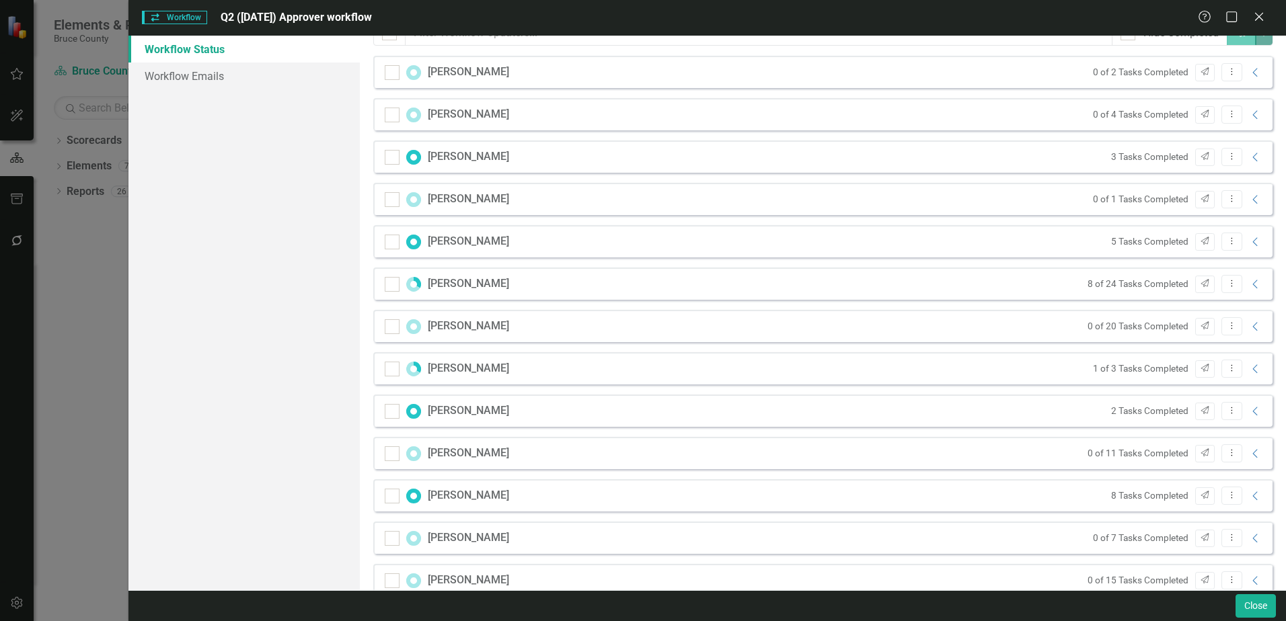
scroll to position [285, 0]
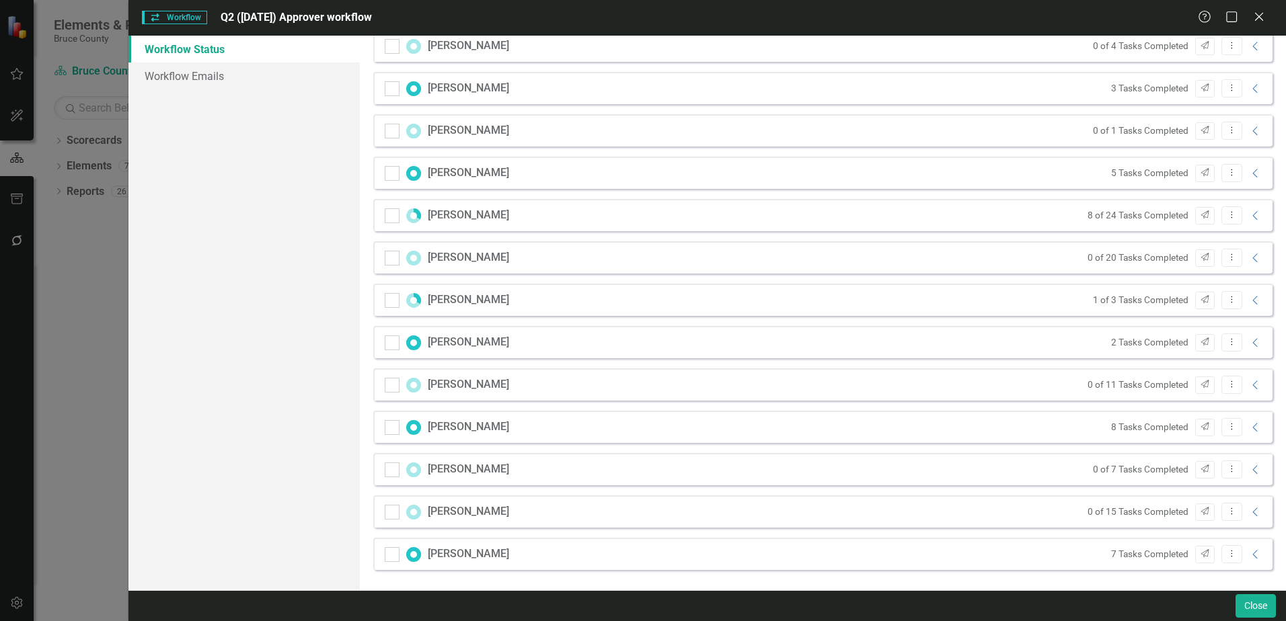
drag, startPoint x: 1271, startPoint y: 537, endPoint x: 1271, endPoint y: 543, distance: 6.8
click at [1271, 543] on div "Sam Dinsmore 0 of 2 Tasks Completed Send Dropdown Menu Collapse Claire Dodds 0 …" at bounding box center [822, 283] width 919 height 593
click at [1249, 515] on icon "Collapse" at bounding box center [1255, 512] width 13 height 11
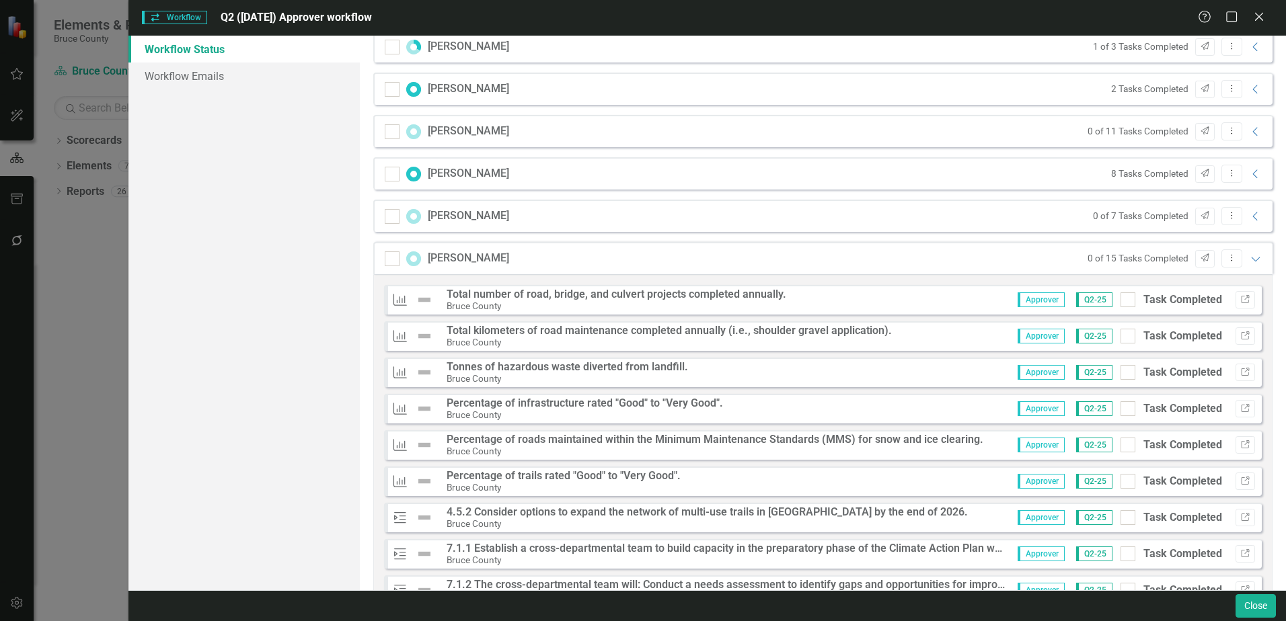
scroll to position [546, 0]
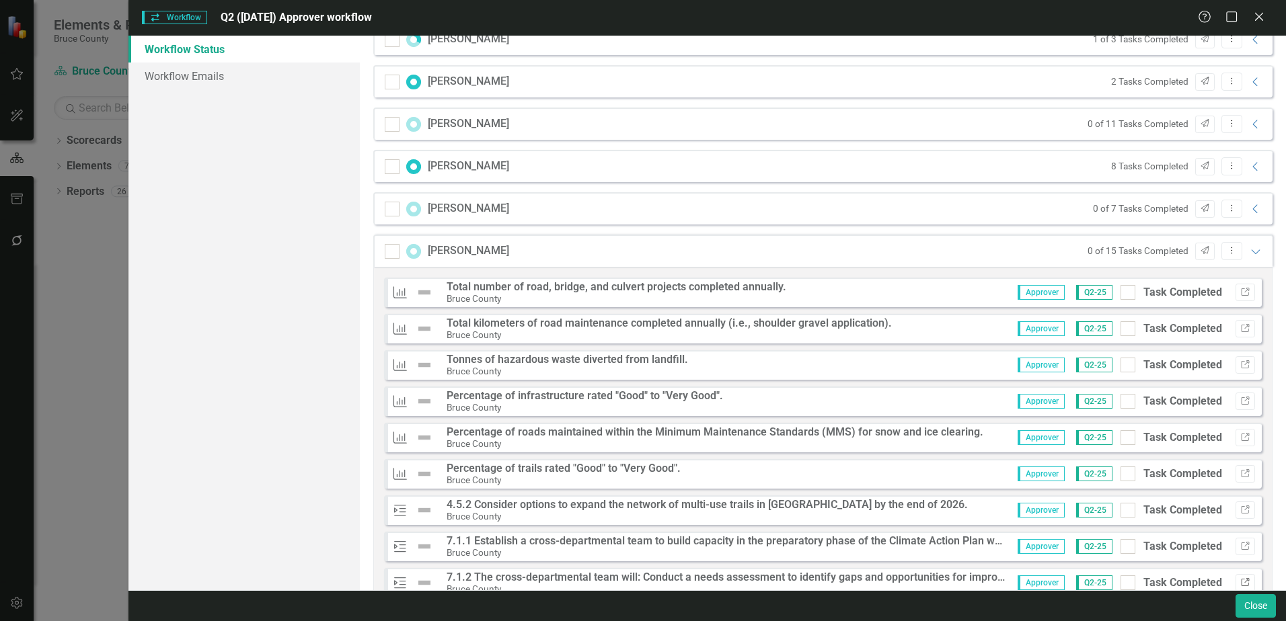
click at [1240, 585] on icon "Link" at bounding box center [1245, 583] width 10 height 8
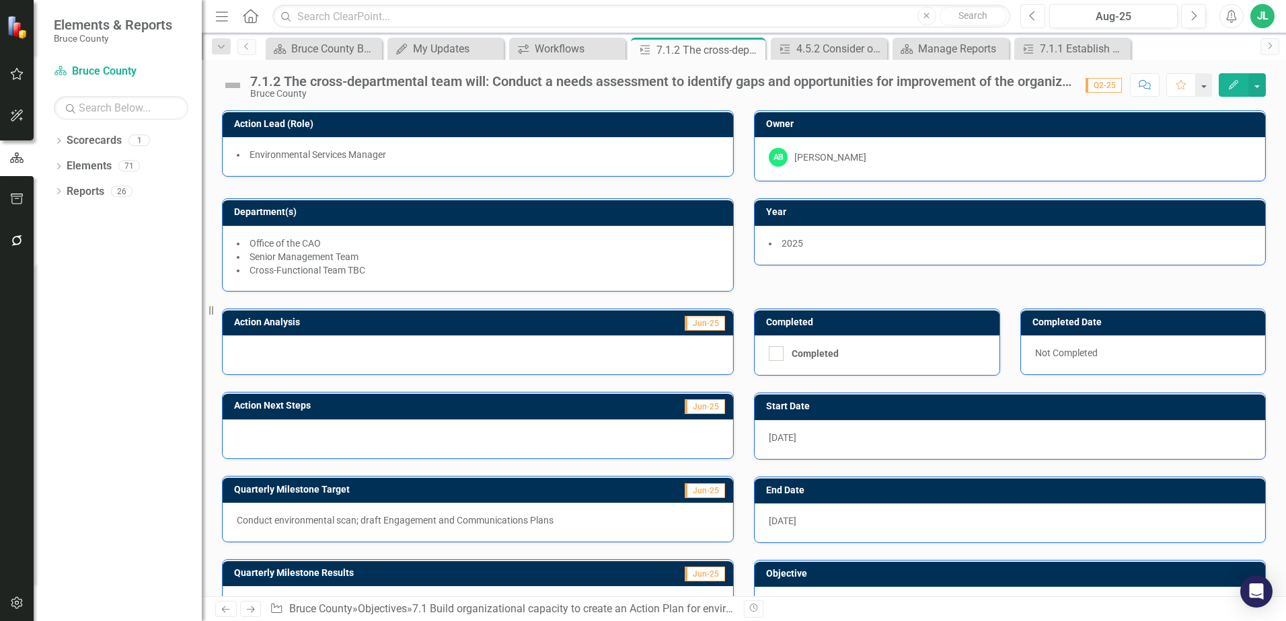
click at [1042, 20] on button "Previous" at bounding box center [1032, 16] width 25 height 24
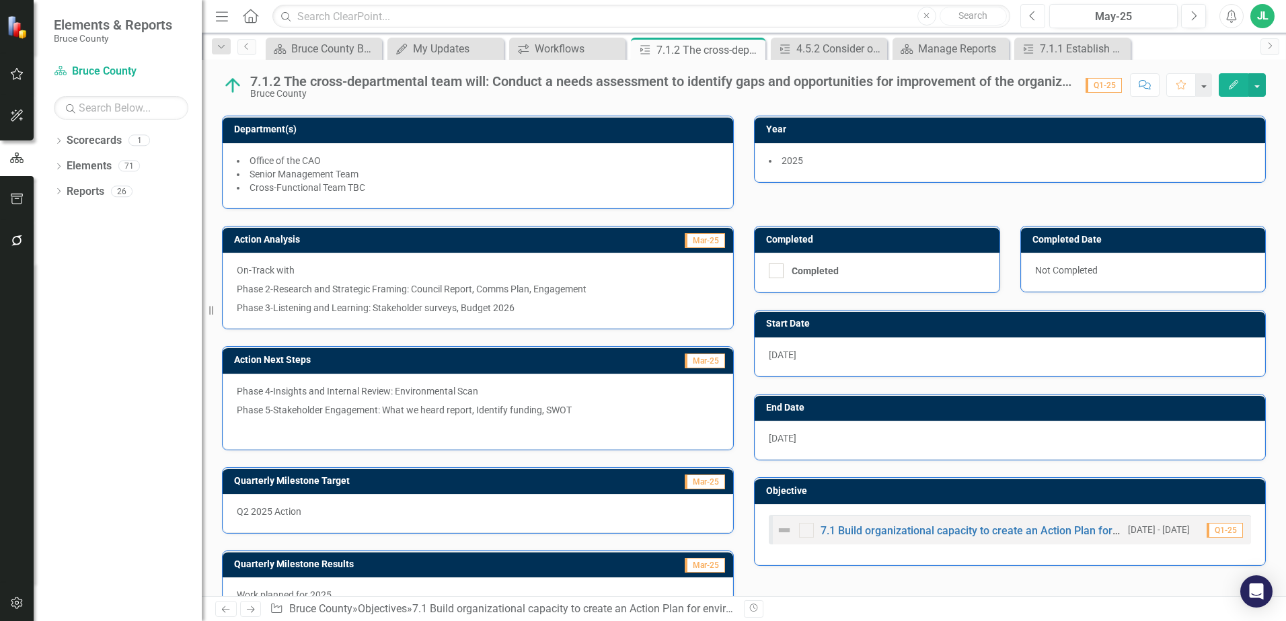
scroll to position [84, 0]
